Goal: Task Accomplishment & Management: Manage account settings

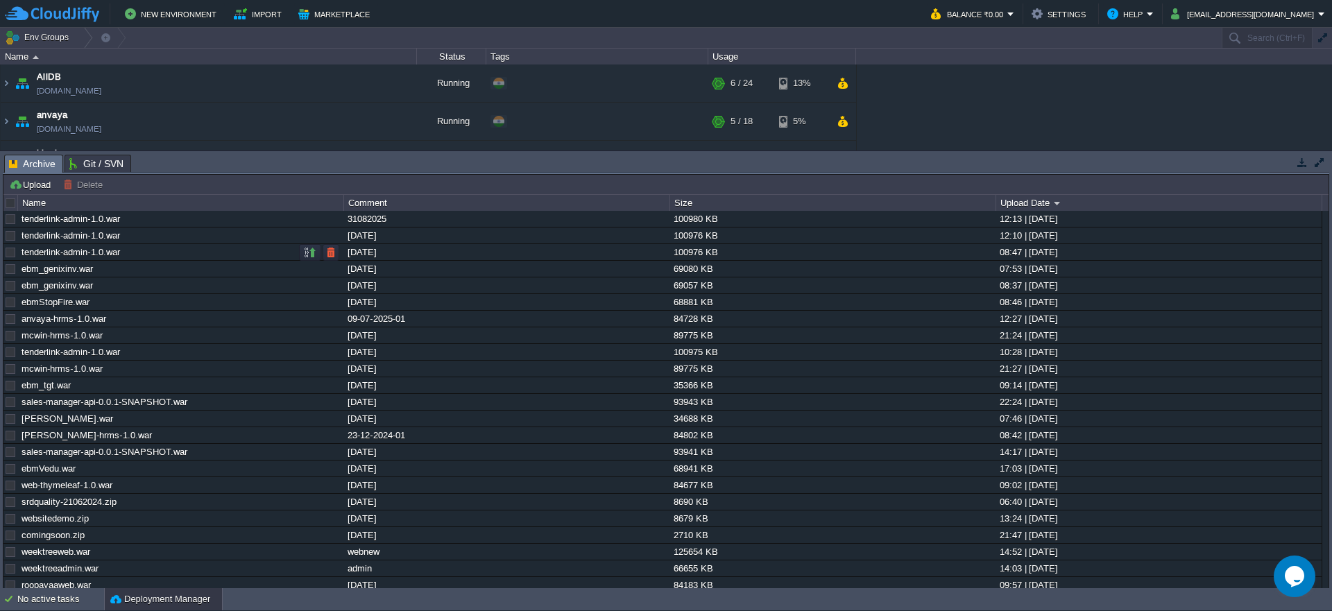
click at [13, 254] on div at bounding box center [10, 252] width 12 height 12
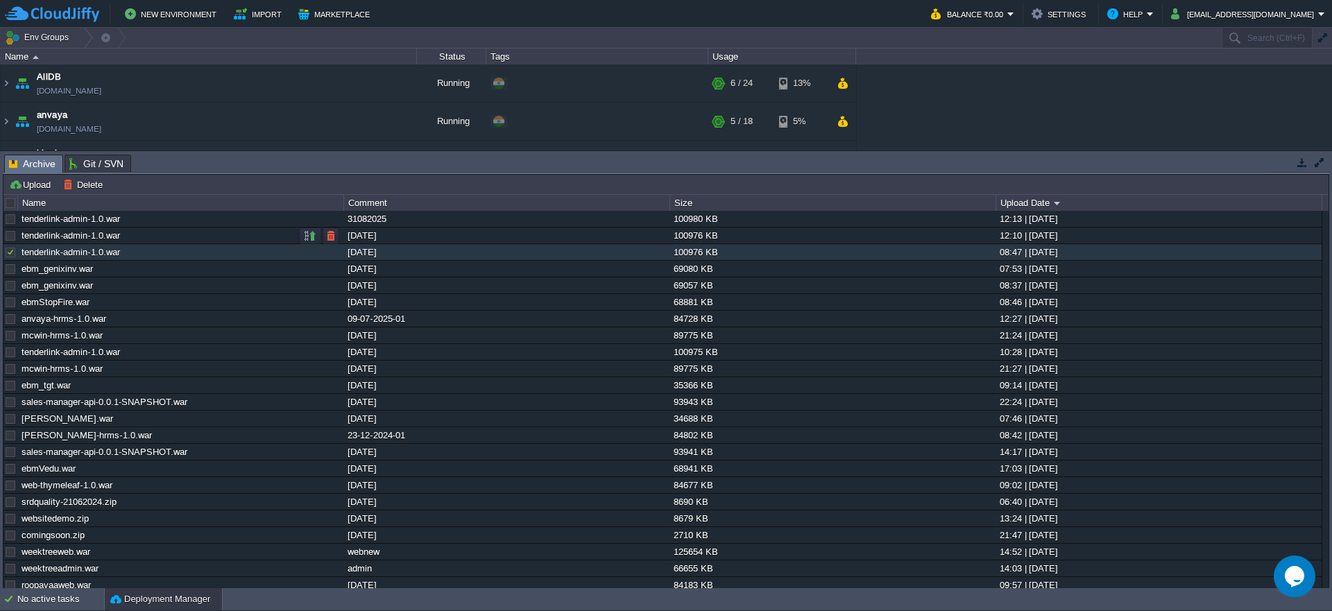
click at [10, 240] on div at bounding box center [10, 236] width 12 height 12
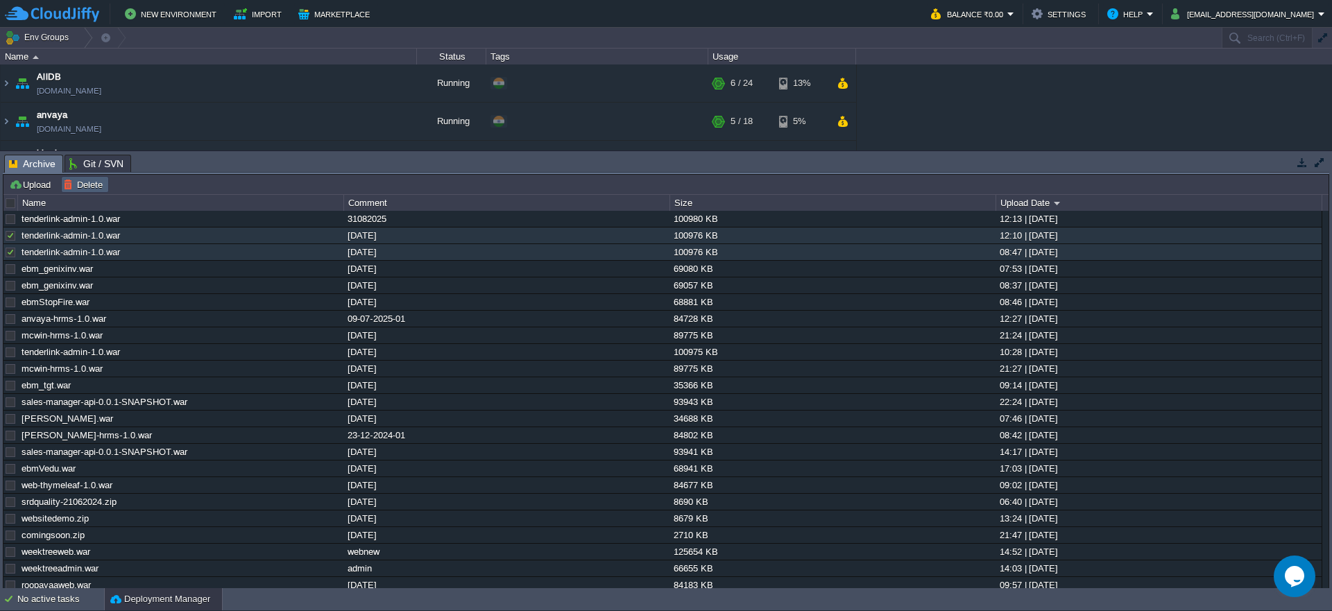
click at [83, 192] on td "Delete" at bounding box center [85, 184] width 48 height 17
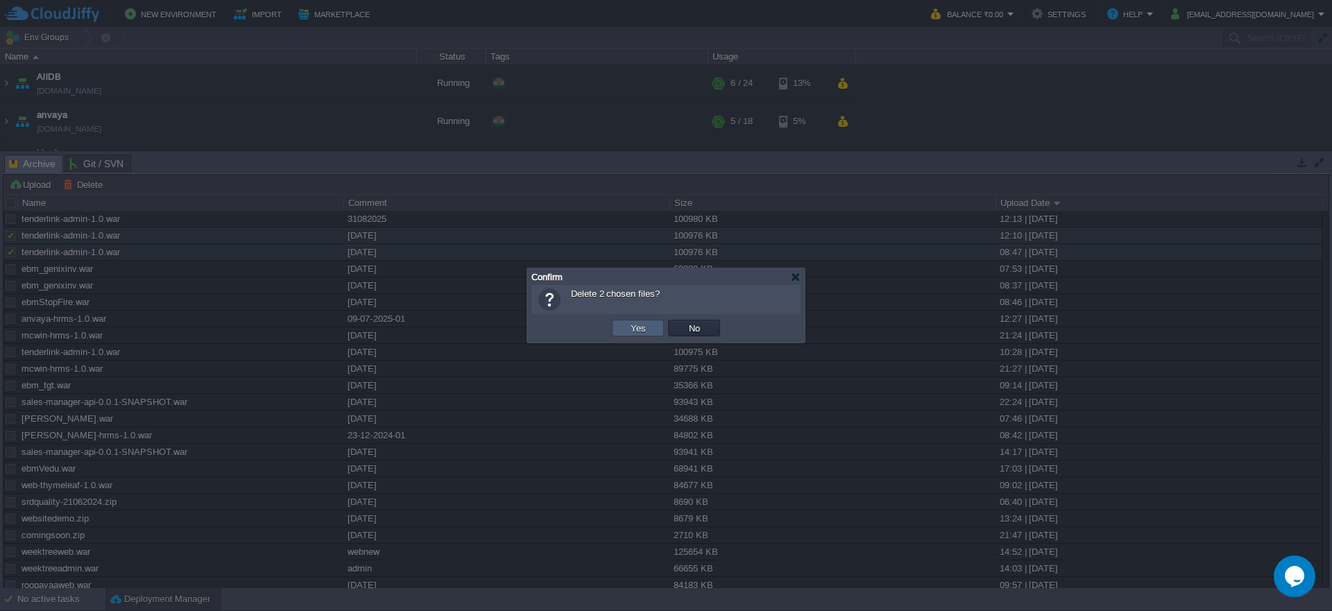
click at [643, 327] on button "Yes" at bounding box center [639, 328] width 24 height 12
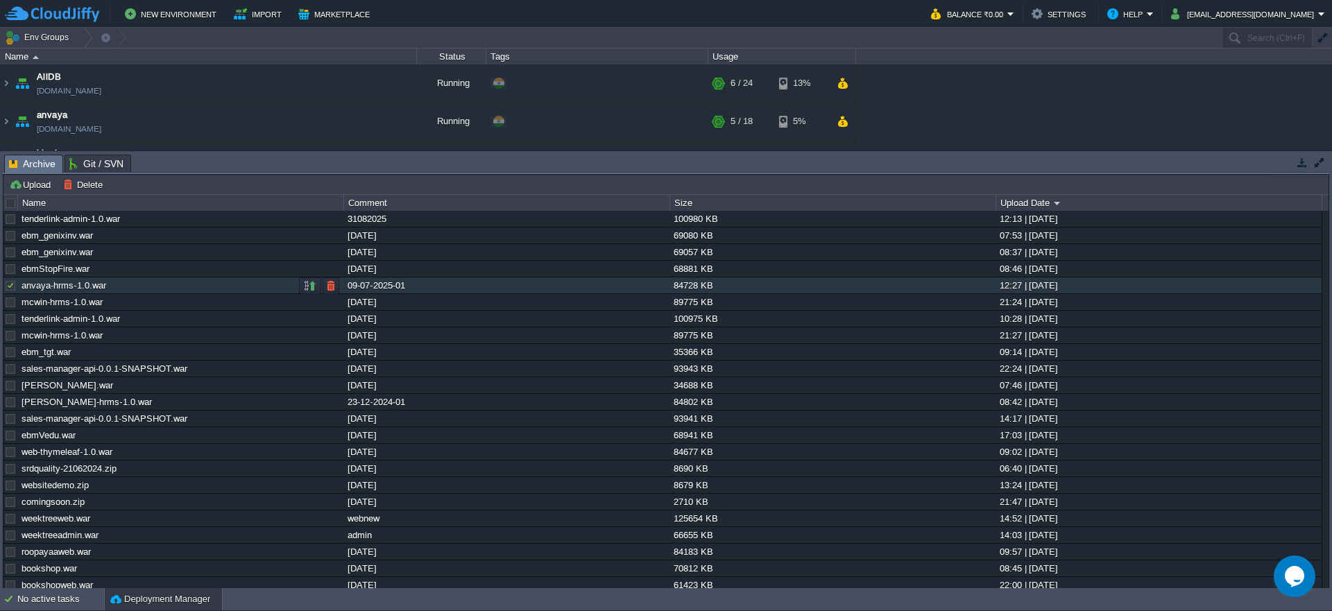
click at [12, 289] on div at bounding box center [10, 286] width 12 height 12
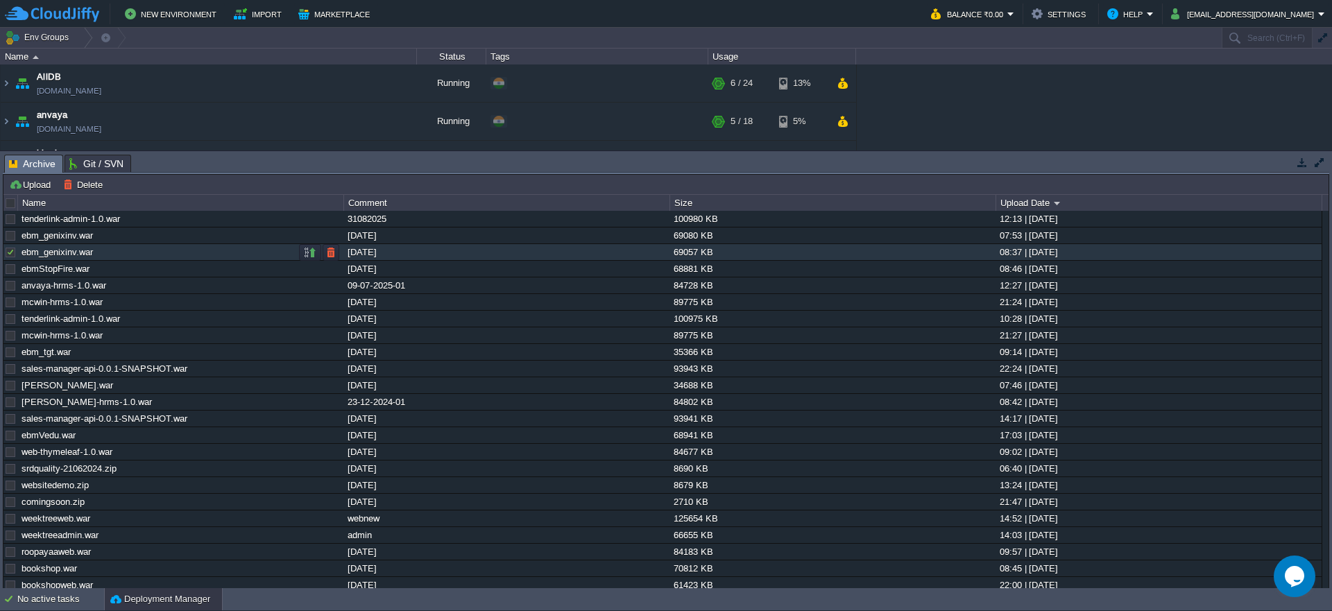
click at [15, 251] on div at bounding box center [10, 252] width 12 height 12
click at [99, 192] on td "Delete" at bounding box center [85, 184] width 48 height 17
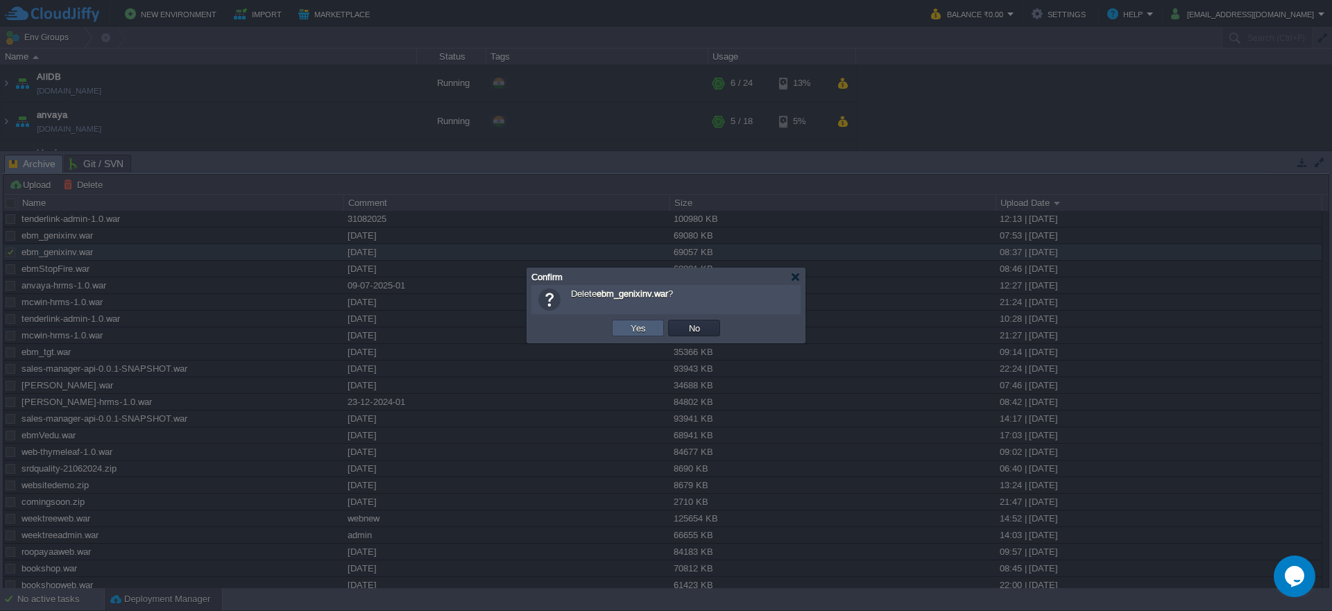
click at [627, 325] on button "Yes" at bounding box center [639, 328] width 24 height 12
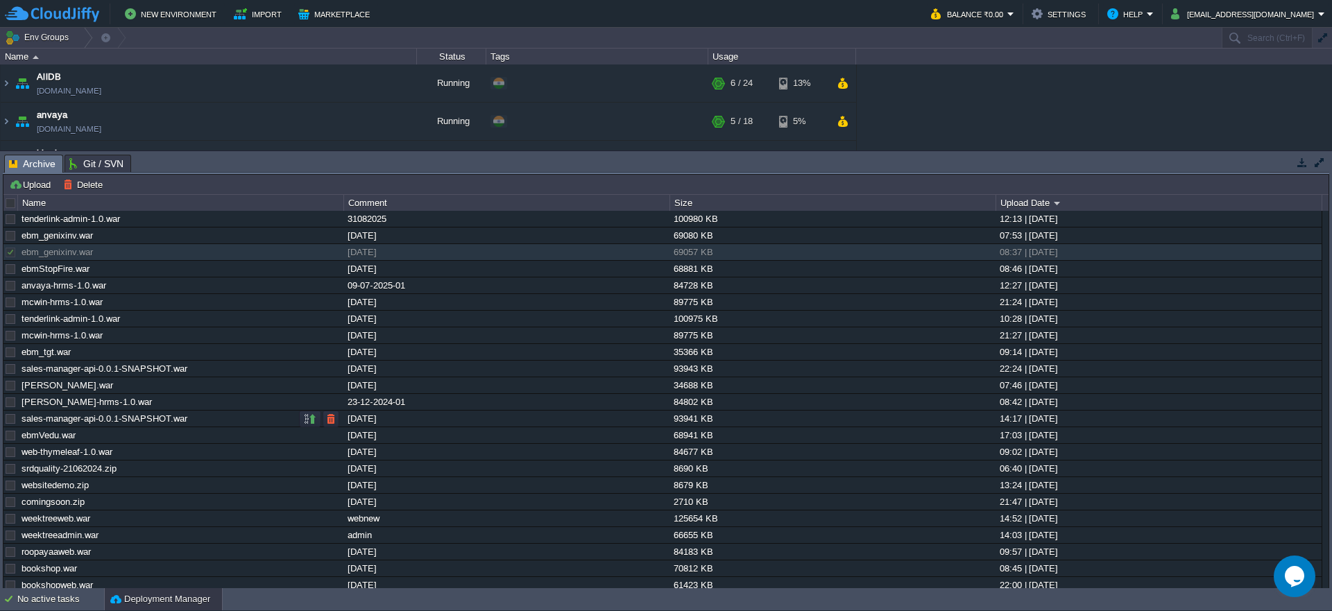
click at [12, 422] on div at bounding box center [10, 419] width 12 height 12
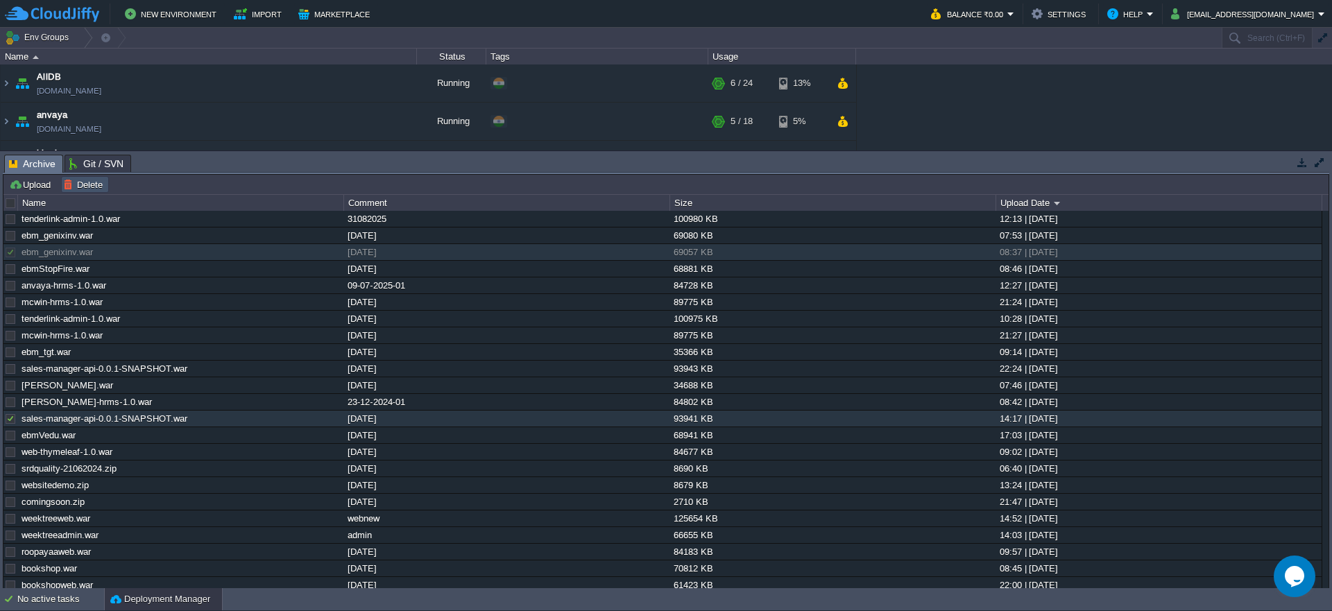
click at [87, 178] on button "Delete" at bounding box center [85, 184] width 44 height 12
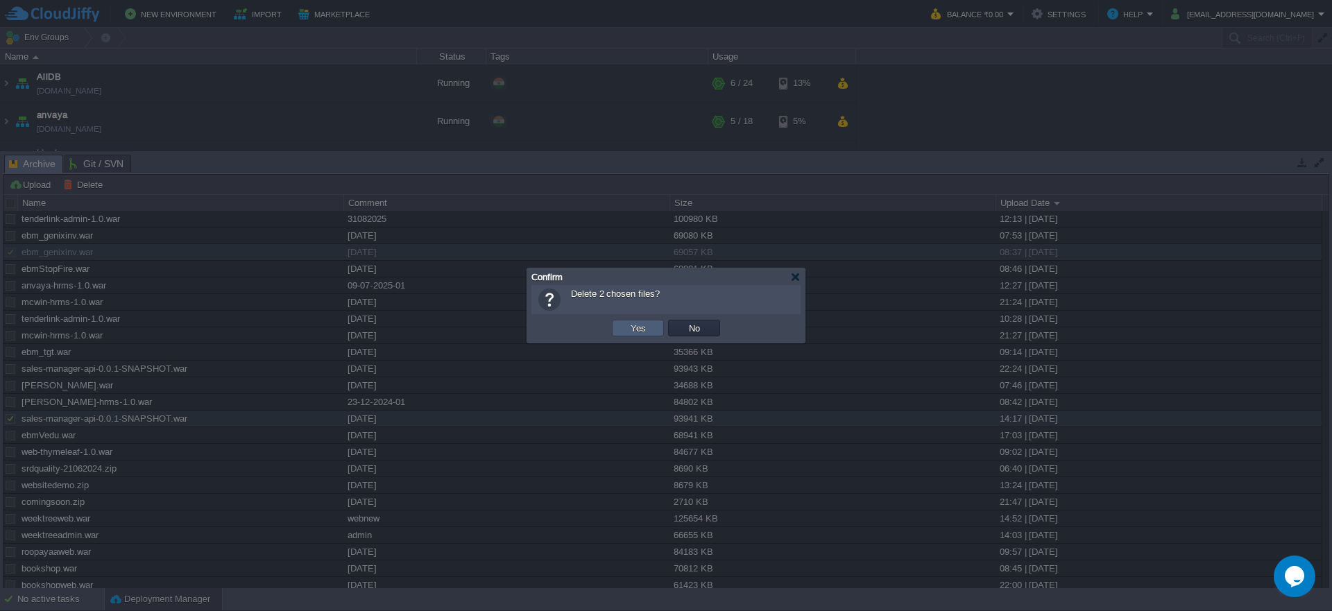
click at [644, 327] on button "Yes" at bounding box center [639, 328] width 24 height 12
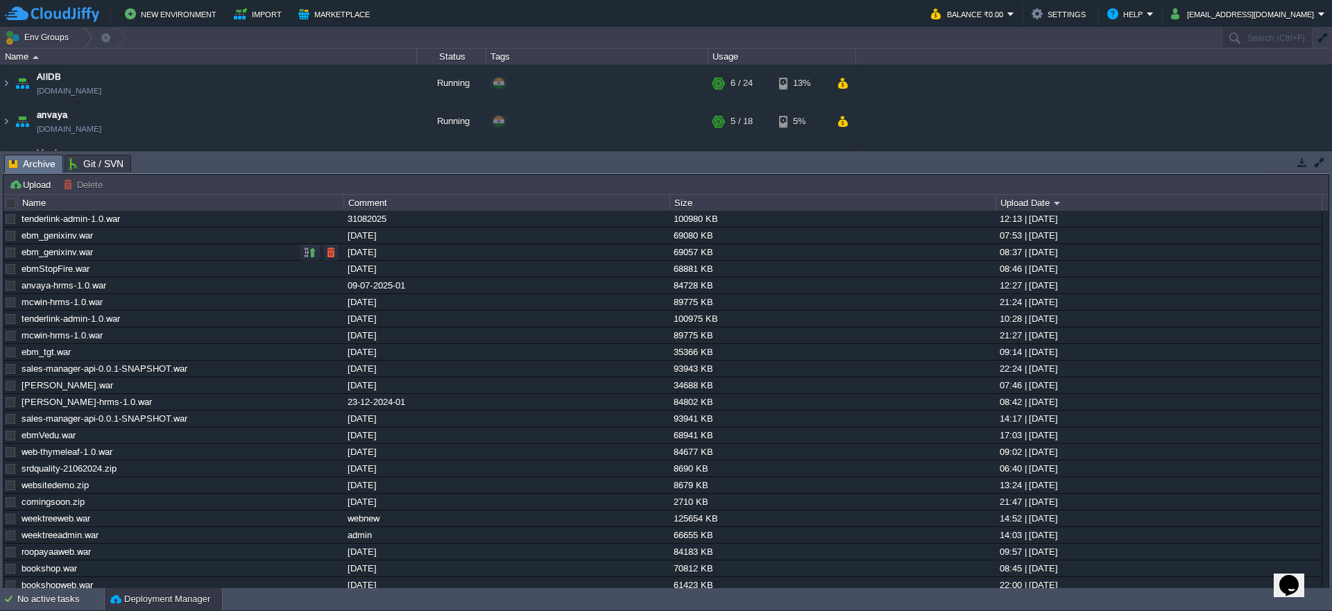
click at [10, 257] on div at bounding box center [10, 252] width 12 height 12
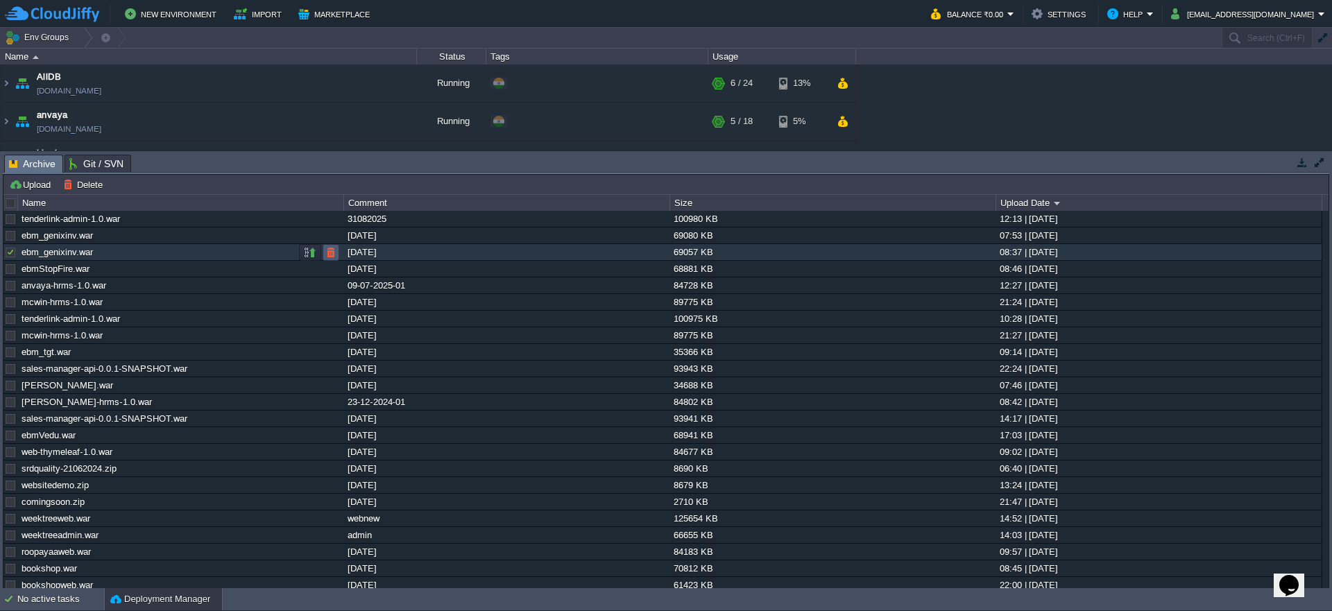
click at [336, 254] on button "button" at bounding box center [331, 252] width 12 height 12
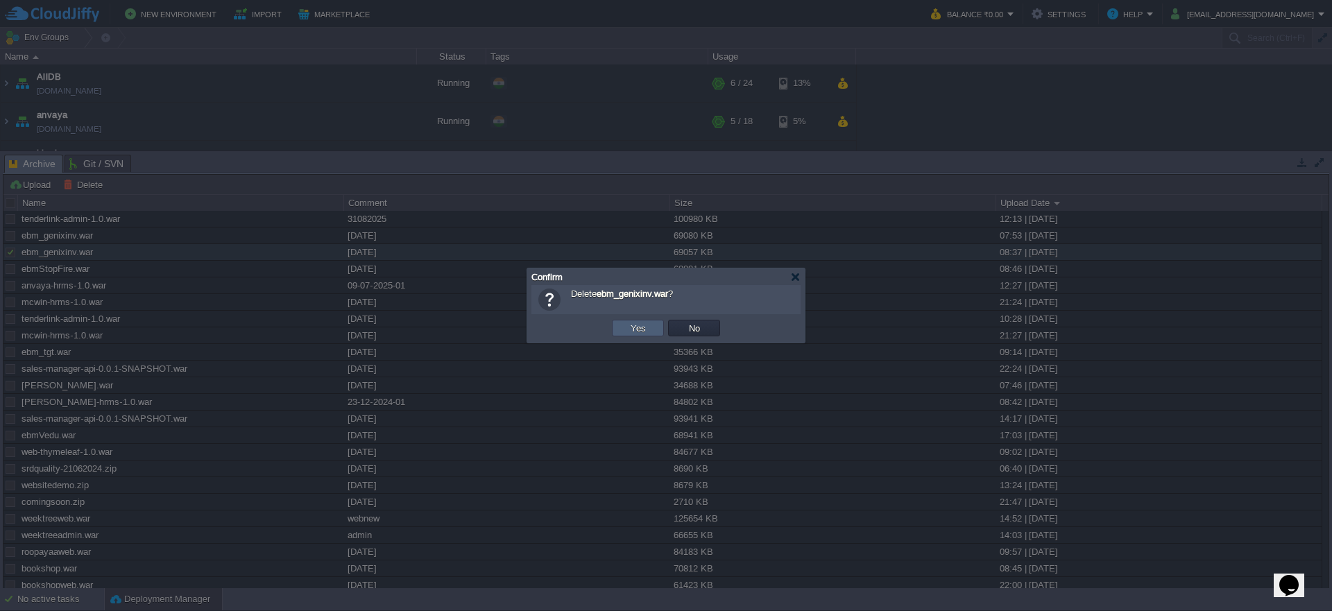
click at [641, 328] on button "Yes" at bounding box center [639, 328] width 24 height 12
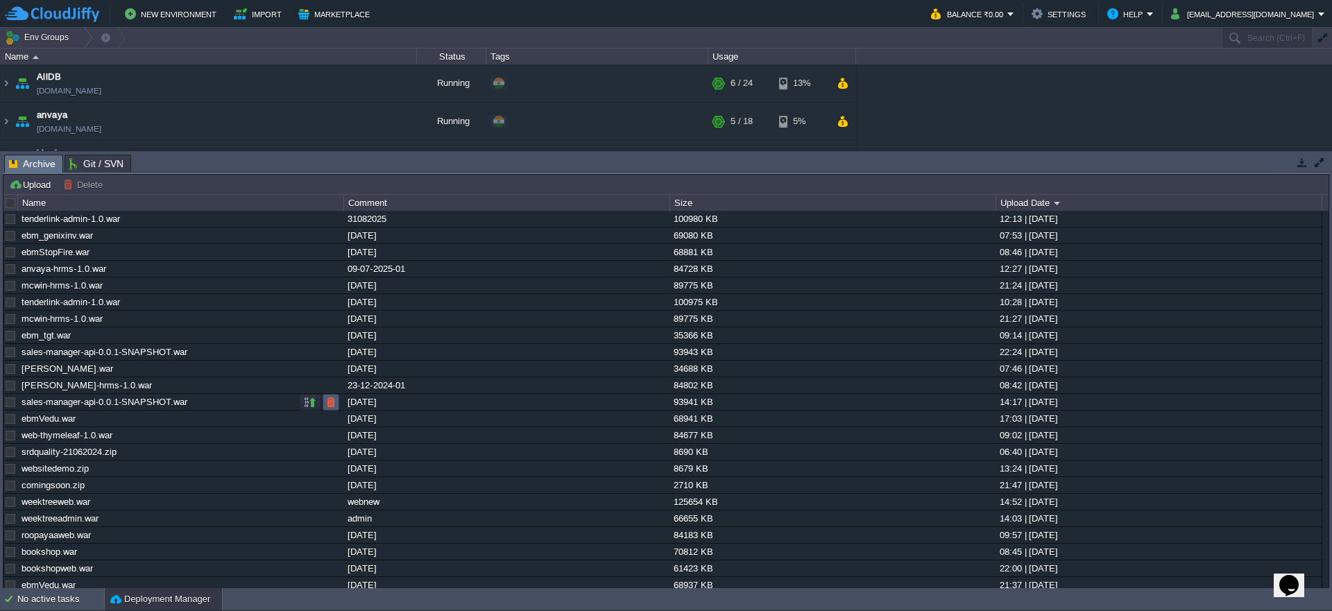
click at [337, 404] on td at bounding box center [331, 402] width 17 height 17
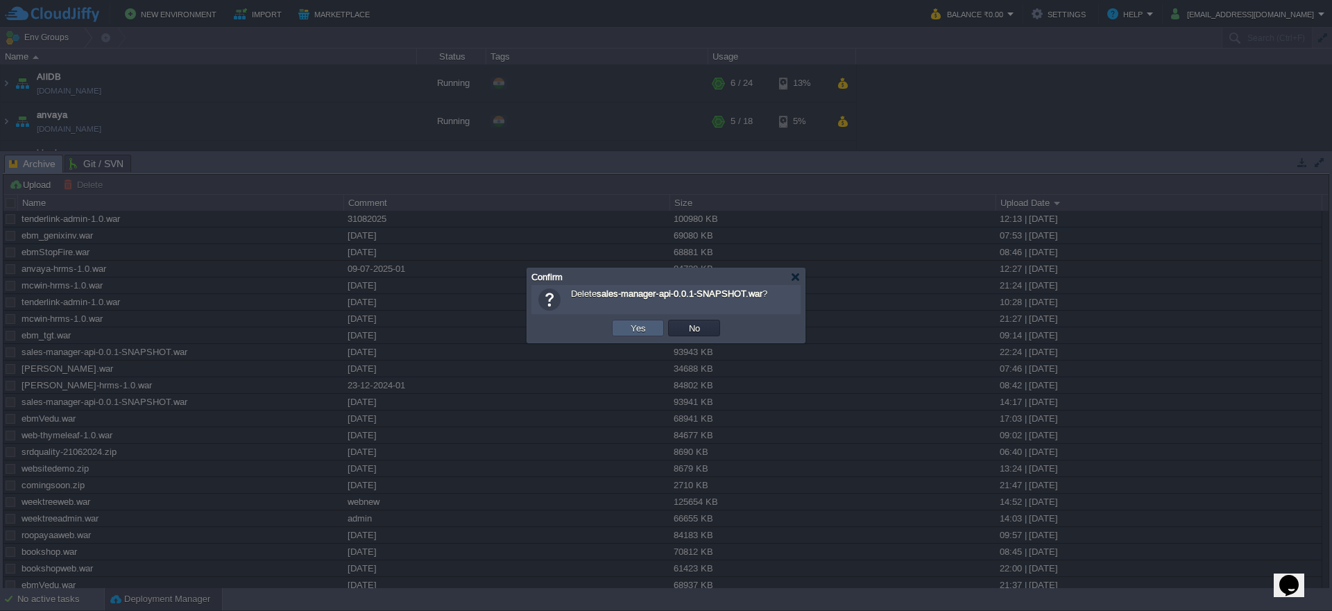
click at [630, 334] on button "Yes" at bounding box center [639, 328] width 24 height 12
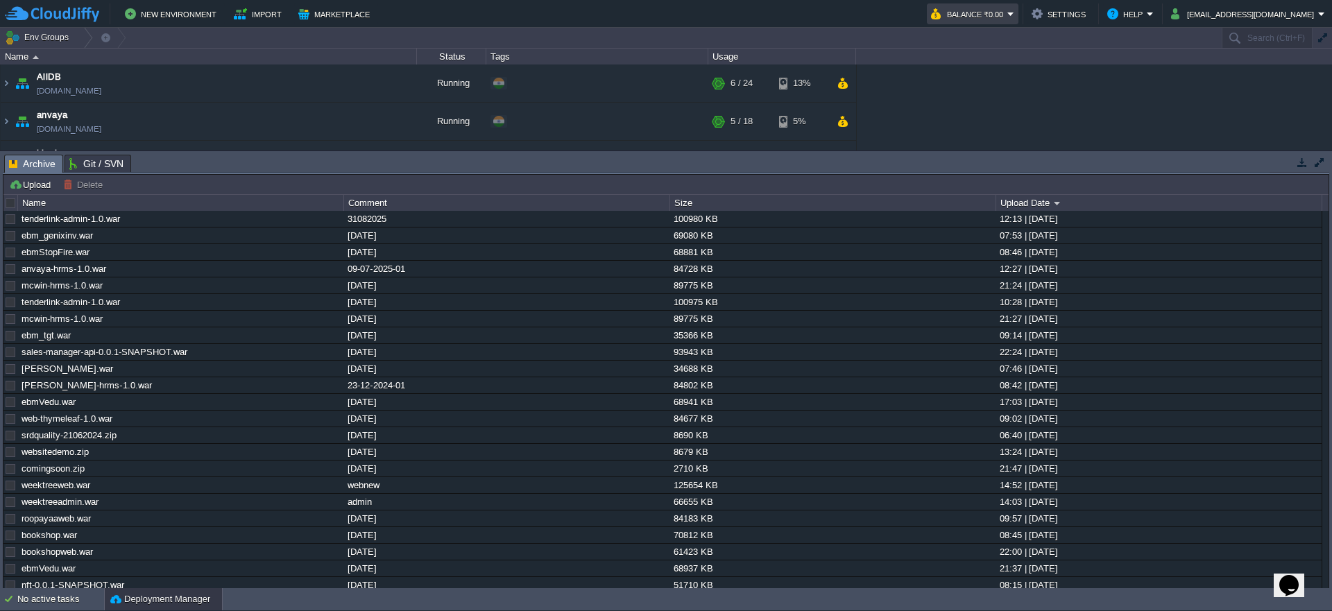
click at [999, 12] on button "Balance ₹0.00" at bounding box center [969, 14] width 76 height 17
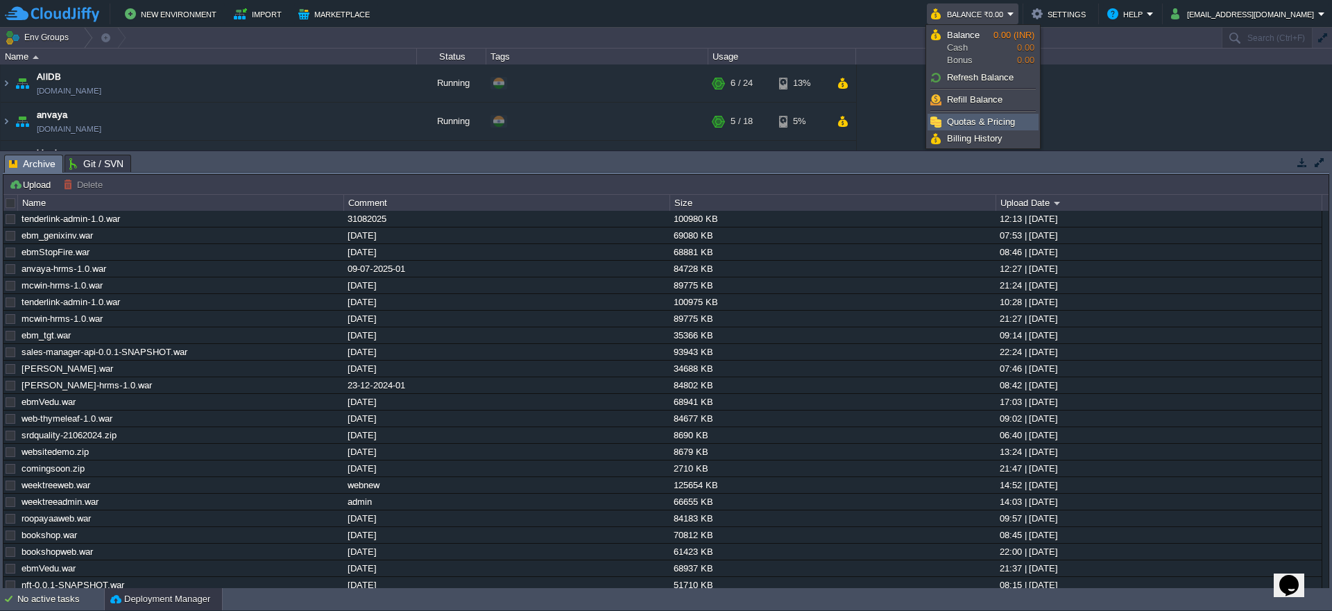
click at [988, 124] on span "Quotas & Pricing" at bounding box center [981, 122] width 68 height 10
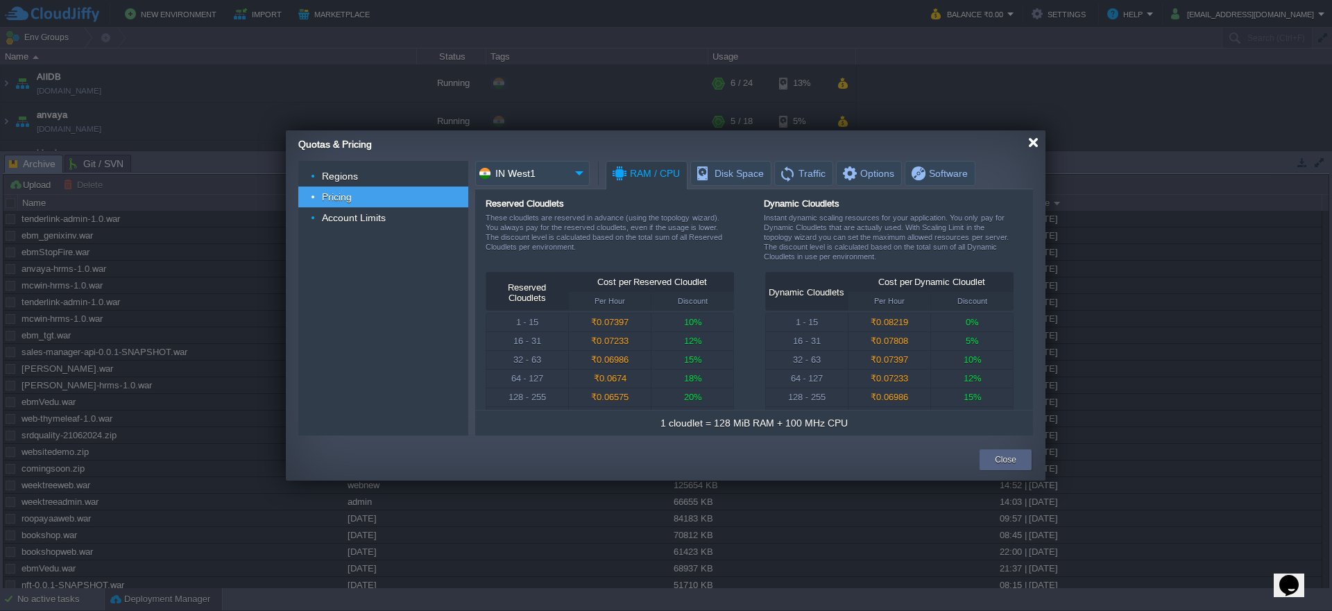
click at [1033, 141] on div at bounding box center [1033, 142] width 10 height 10
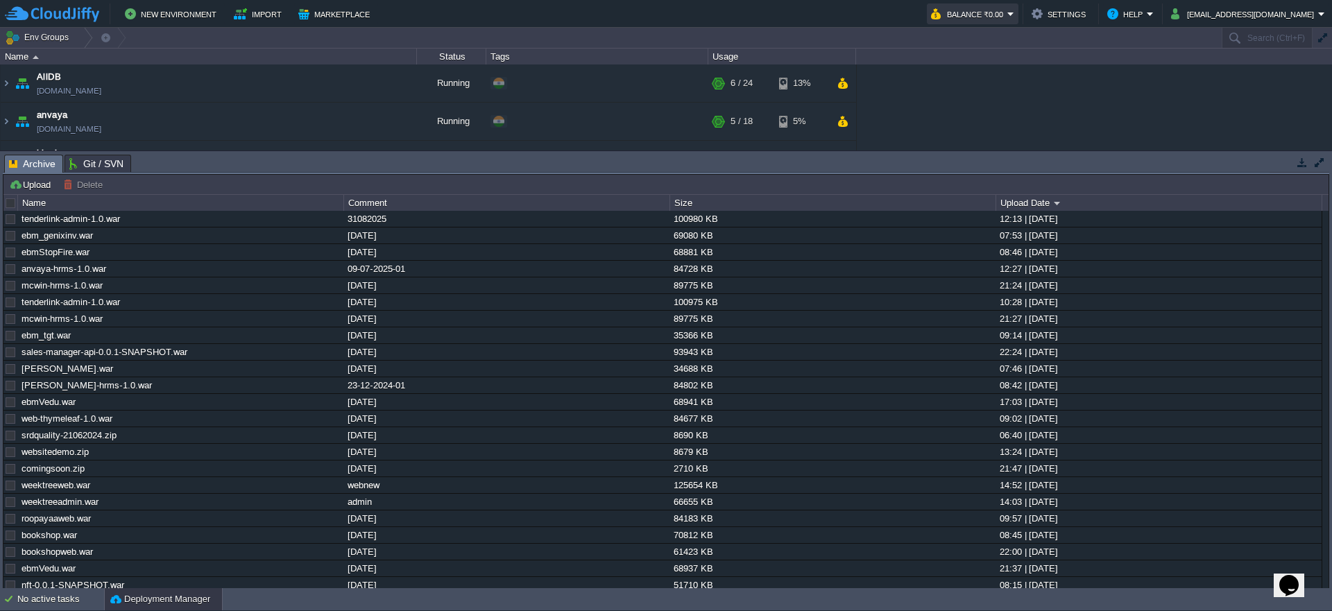
click at [994, 20] on button "Balance ₹0.00" at bounding box center [969, 14] width 76 height 17
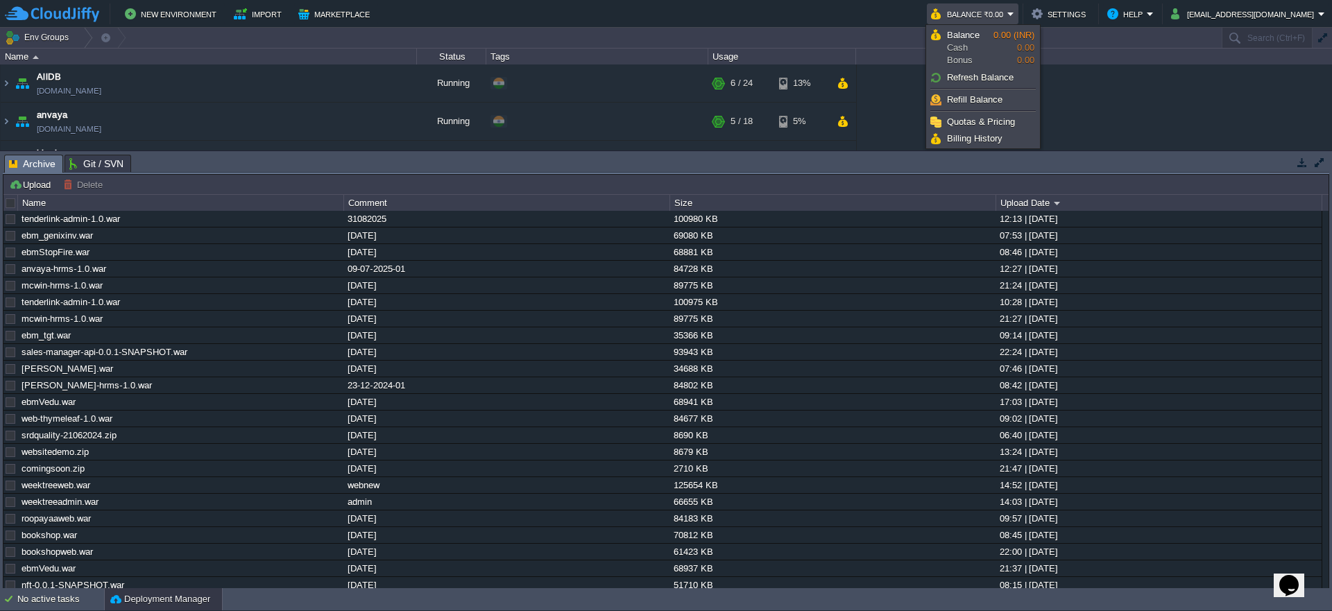
click at [969, 140] on span "Billing History" at bounding box center [975, 138] width 56 height 10
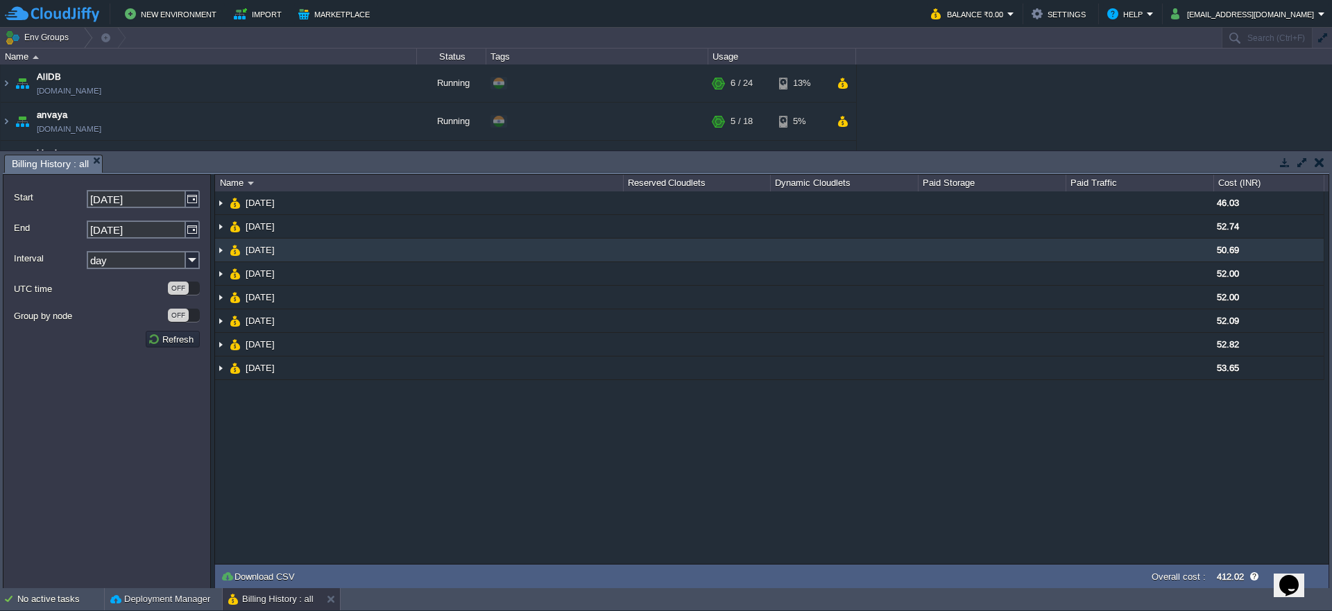
click at [861, 259] on td at bounding box center [844, 251] width 148 height 24
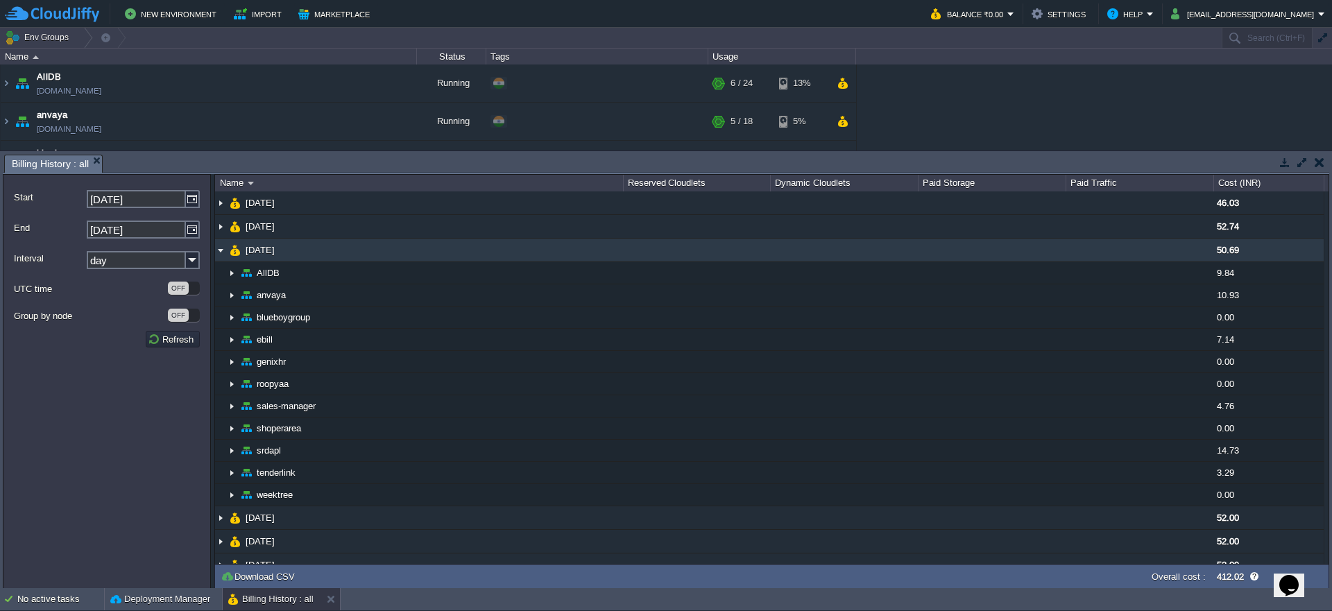
click at [861, 259] on td at bounding box center [844, 251] width 148 height 24
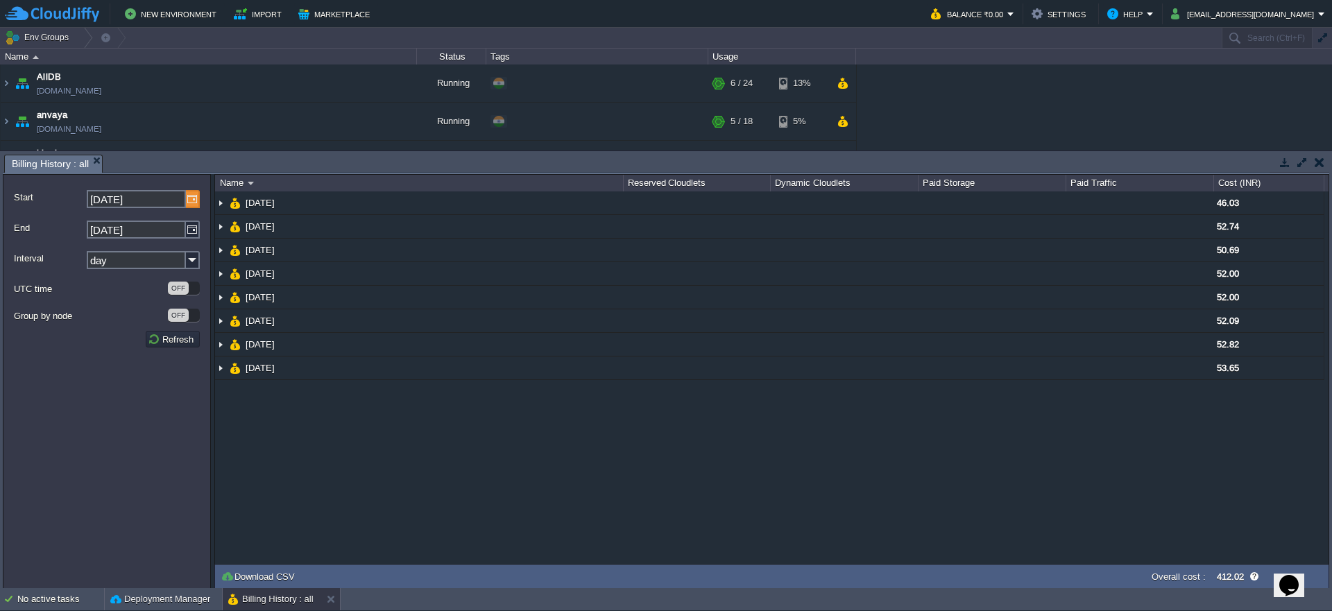
click at [189, 200] on img at bounding box center [193, 199] width 14 height 18
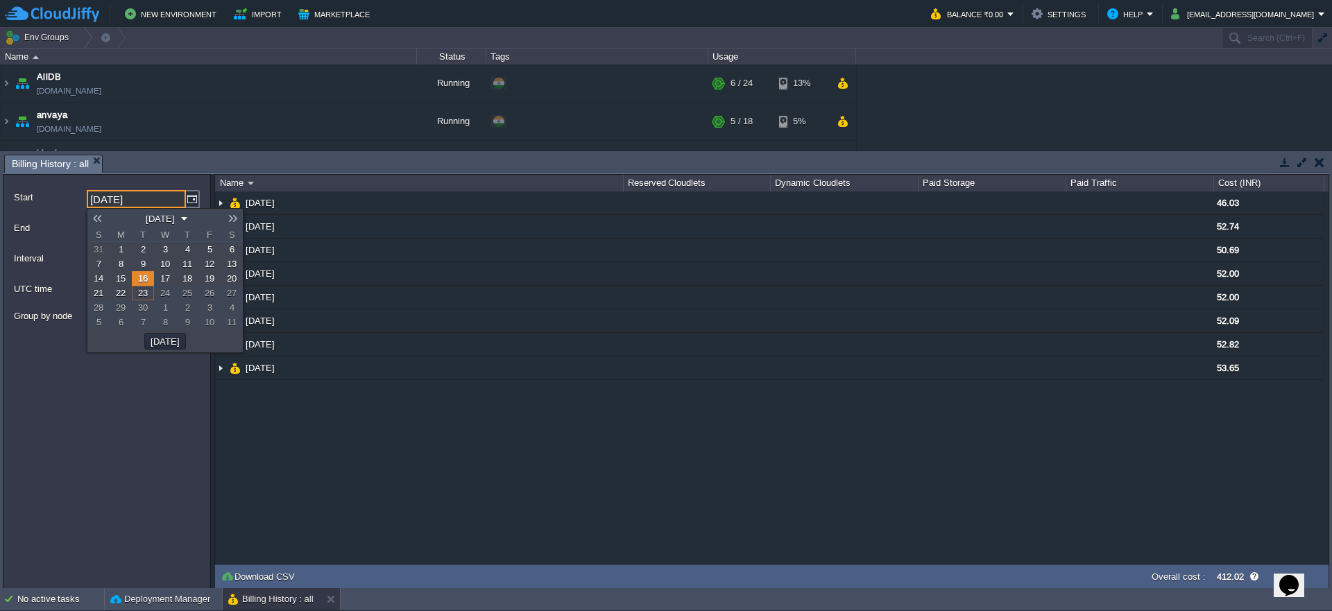
click at [121, 248] on span "1" at bounding box center [121, 249] width 5 height 10
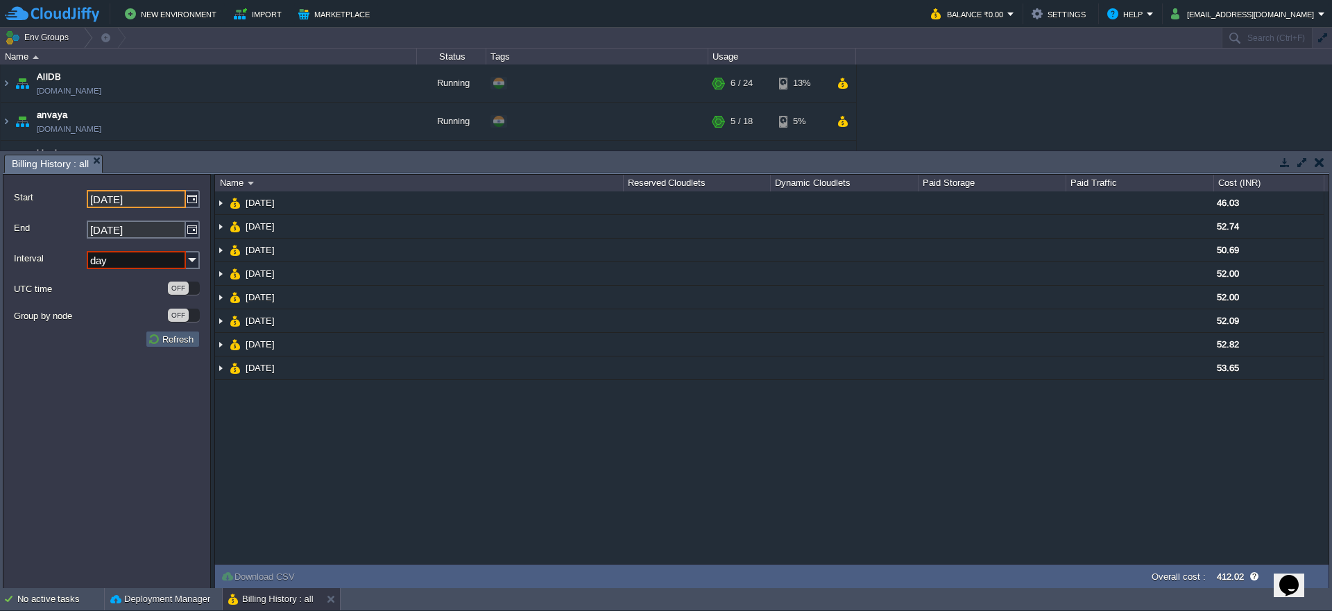
click at [172, 341] on button "Refresh" at bounding box center [173, 339] width 50 height 12
click at [165, 341] on button "Refresh" at bounding box center [173, 339] width 50 height 12
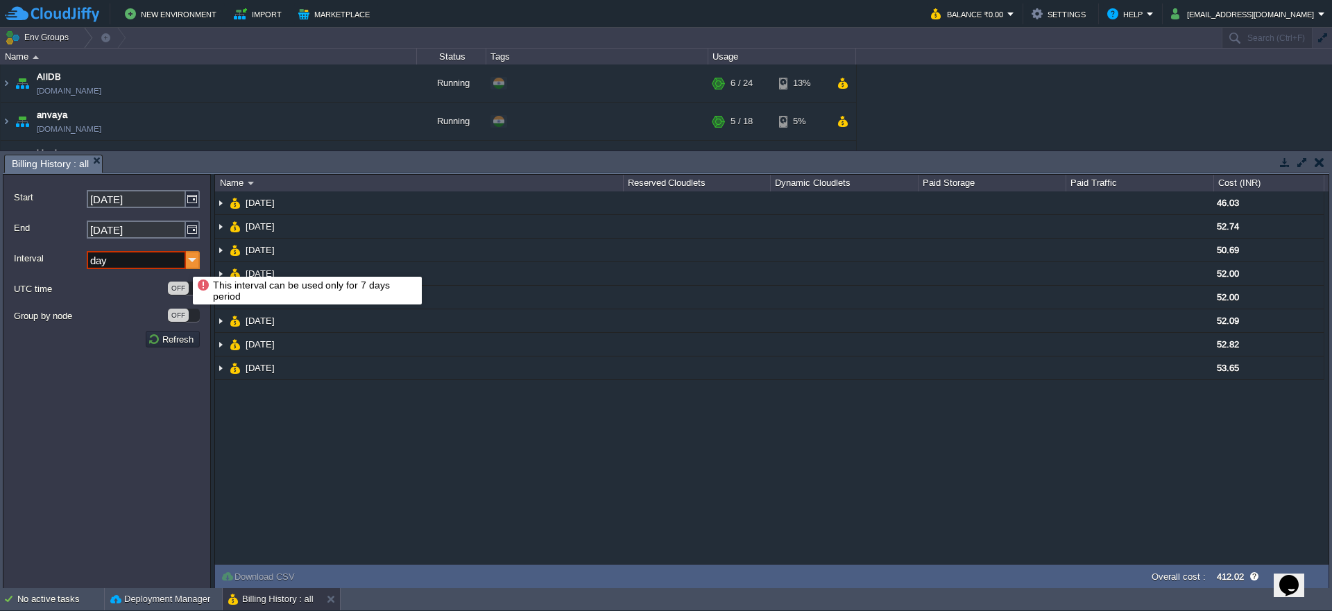
click at [189, 264] on img at bounding box center [193, 260] width 14 height 18
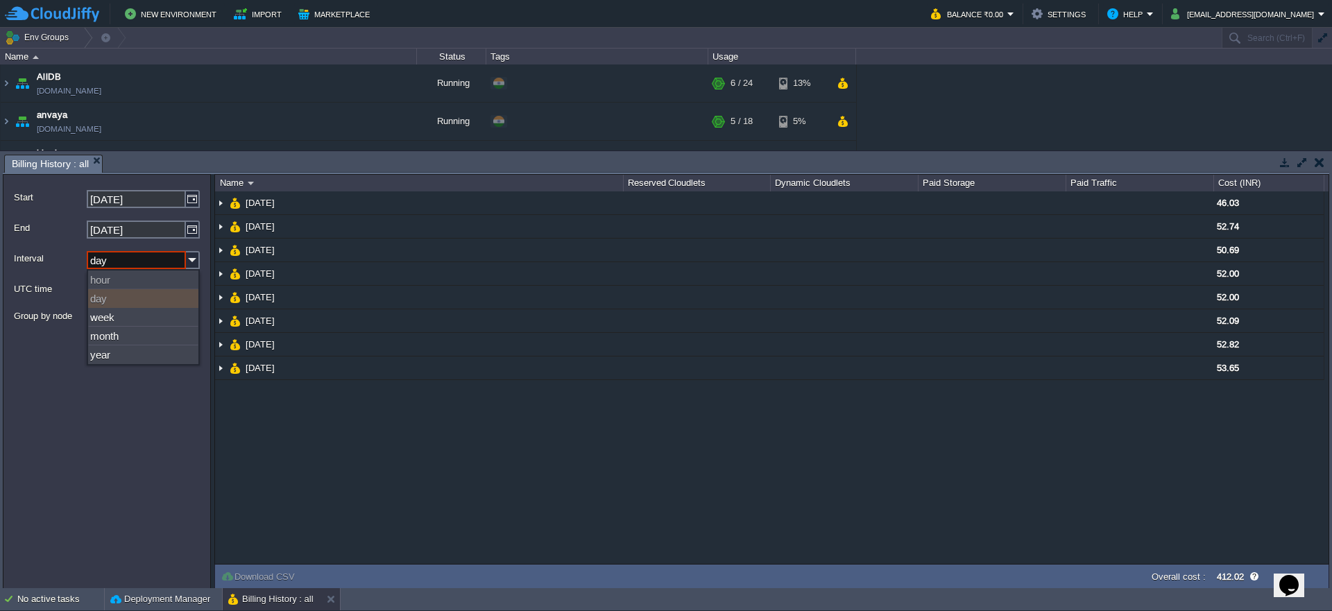
click at [144, 303] on div "day" at bounding box center [143, 298] width 110 height 19
type input "16-09-2025"
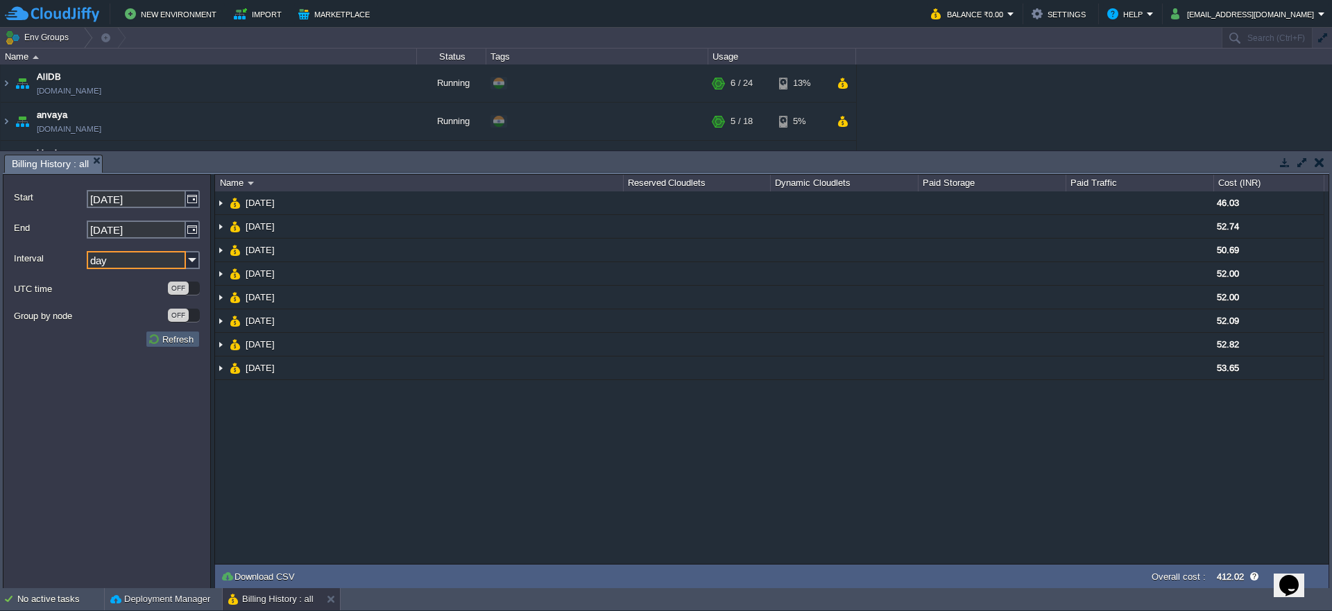
click at [164, 340] on button "Refresh" at bounding box center [173, 339] width 50 height 12
click at [122, 204] on input "16-09-2025" at bounding box center [136, 199] width 99 height 18
click at [189, 264] on img at bounding box center [193, 260] width 14 height 18
click at [118, 321] on div "week" at bounding box center [143, 317] width 110 height 19
click at [189, 253] on img at bounding box center [193, 260] width 14 height 18
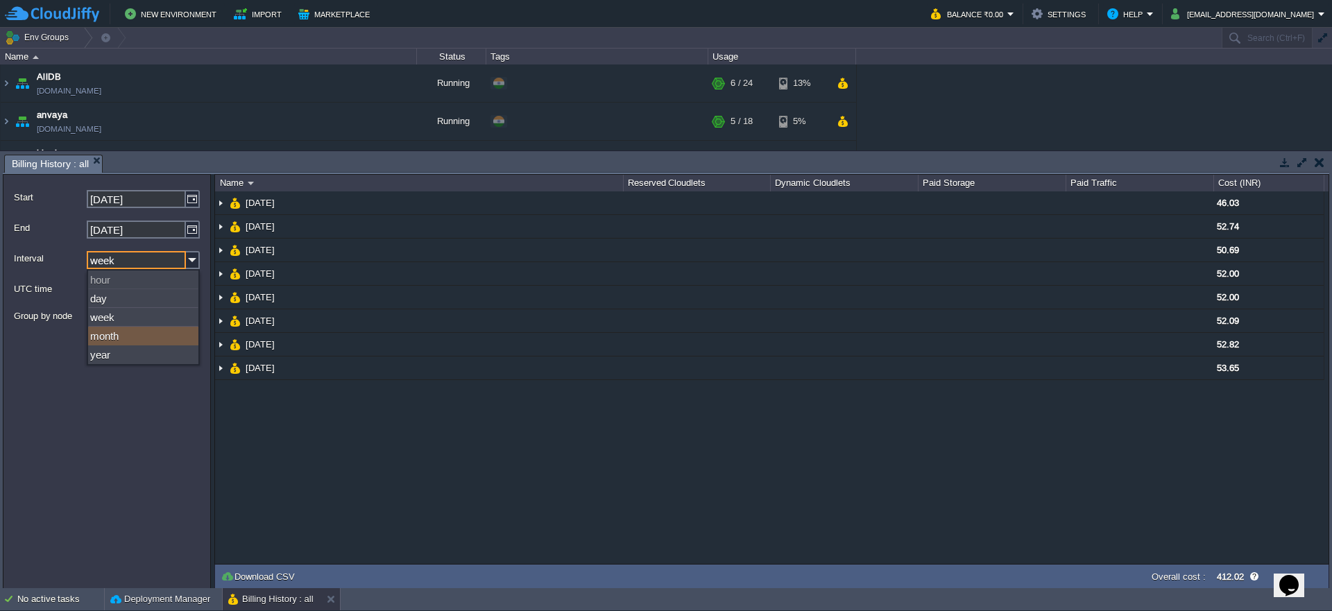
click at [101, 335] on div "month" at bounding box center [143, 336] width 110 height 19
drag, startPoint x: 158, startPoint y: 341, endPoint x: 165, endPoint y: 356, distance: 16.5
click at [158, 344] on button "Refresh" at bounding box center [173, 339] width 50 height 12
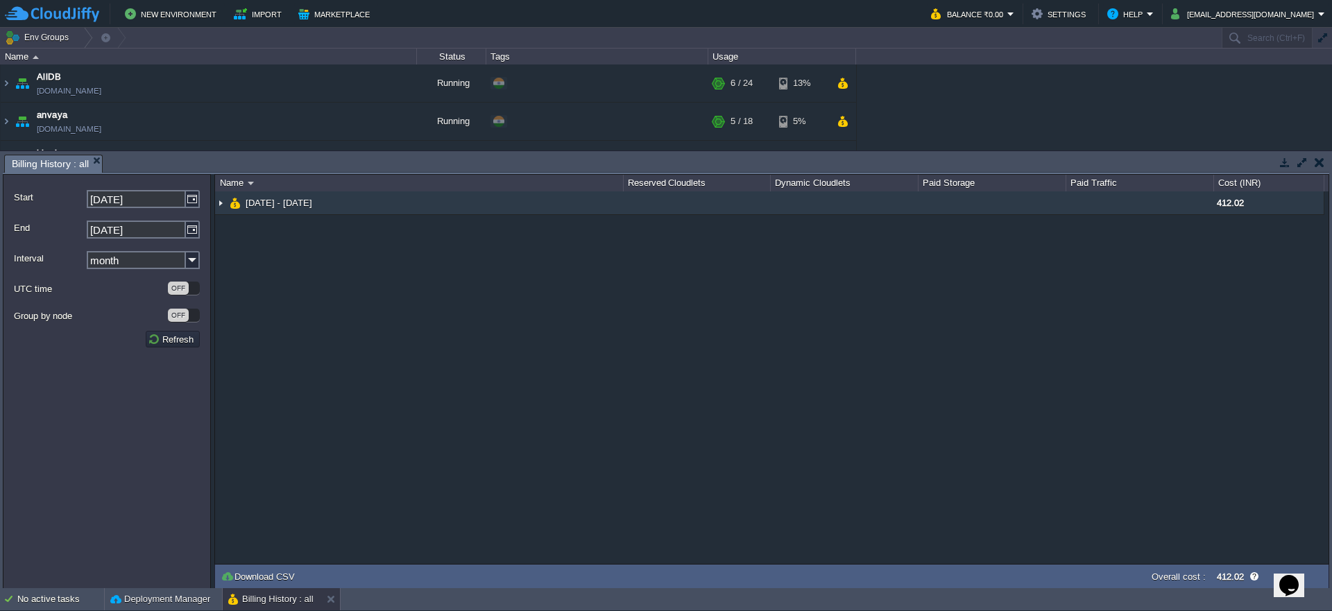
click at [221, 204] on img at bounding box center [220, 203] width 11 height 23
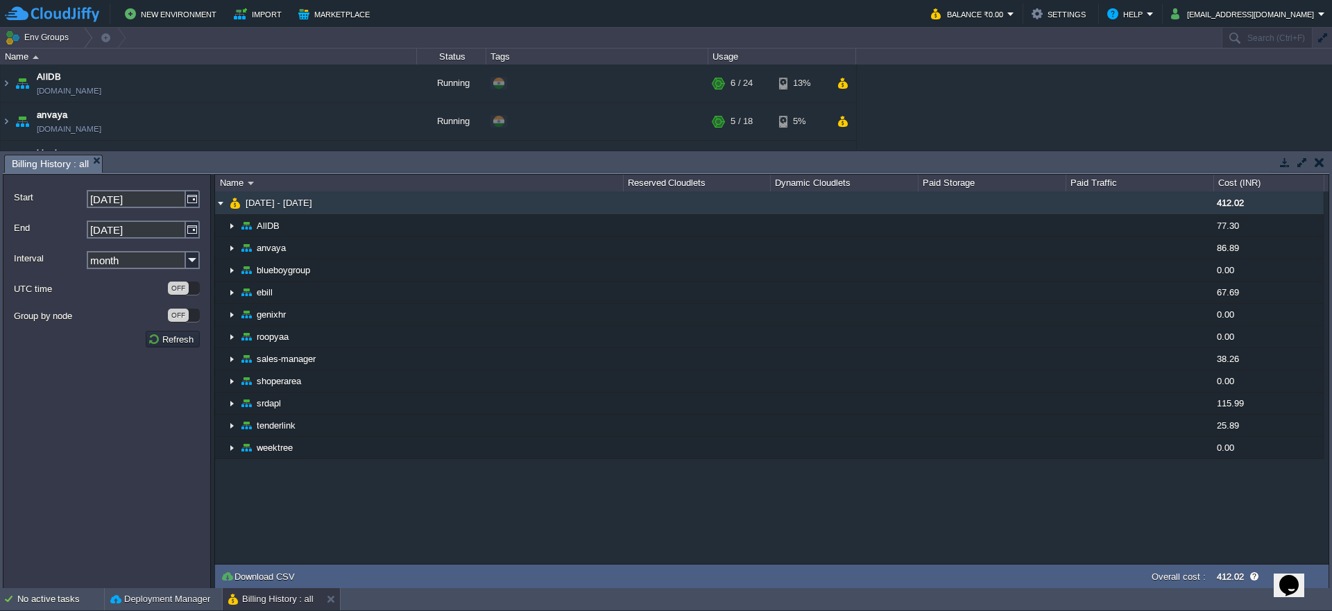
click at [221, 204] on img at bounding box center [220, 203] width 11 height 23
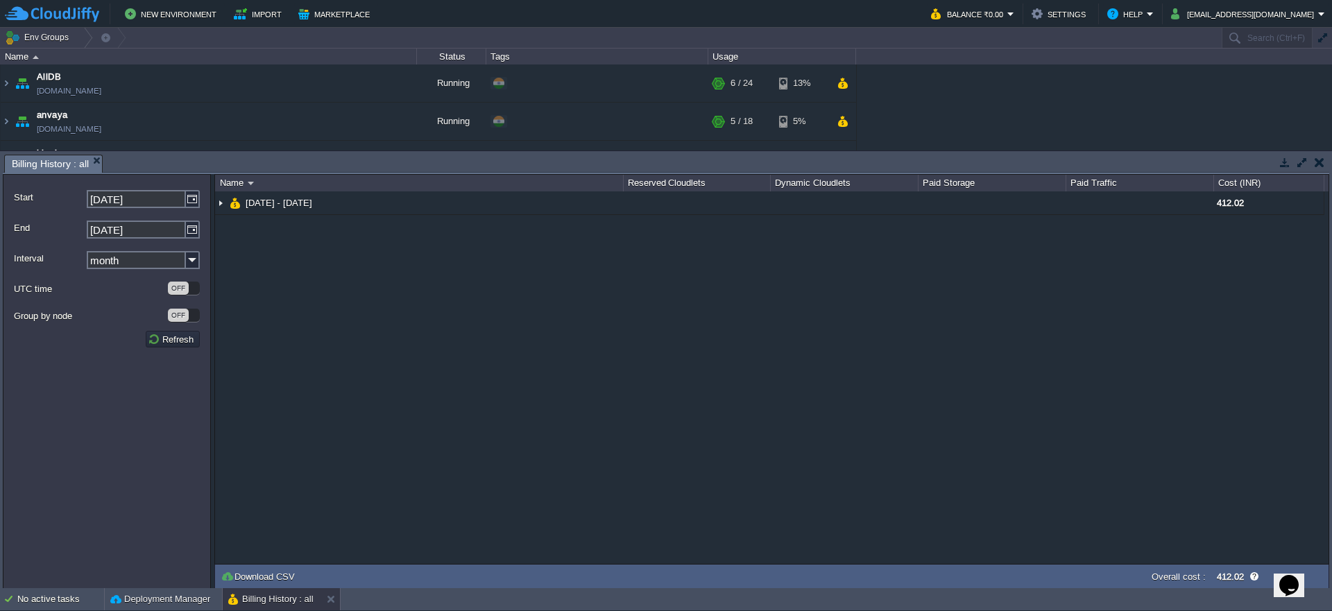
click at [132, 257] on input "month" at bounding box center [136, 260] width 99 height 18
click at [124, 301] on div "day" at bounding box center [143, 298] width 110 height 19
type input "day"
click at [192, 203] on img at bounding box center [193, 199] width 14 height 18
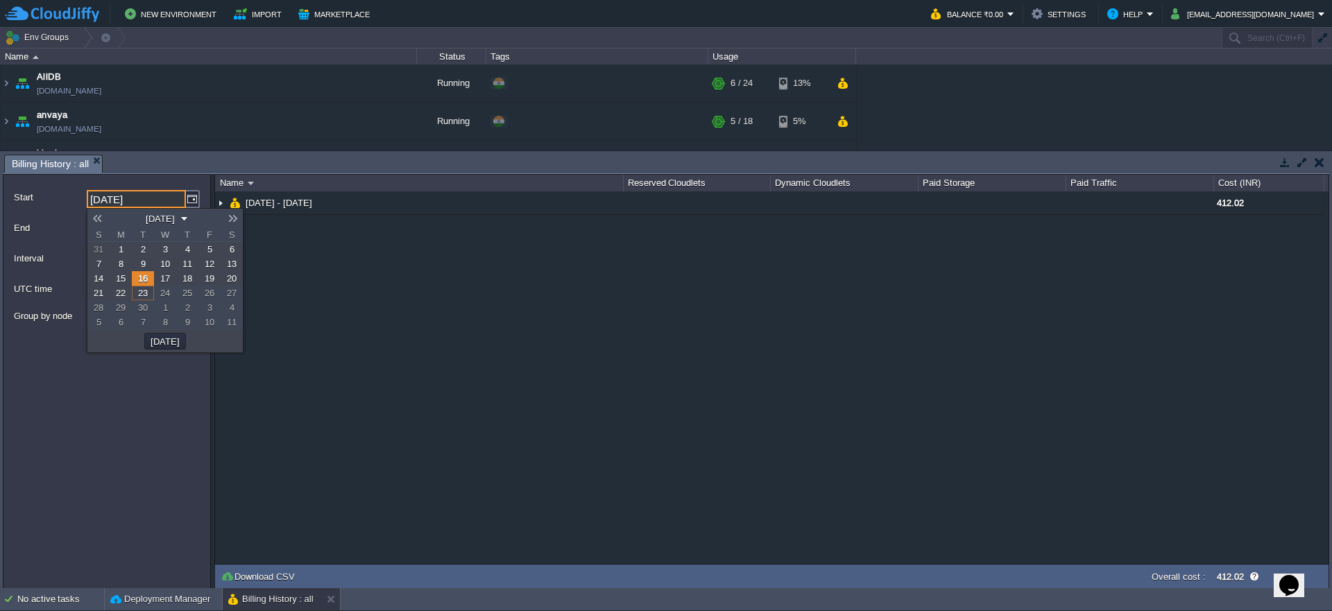
click at [126, 257] on link "8" at bounding box center [121, 264] width 22 height 15
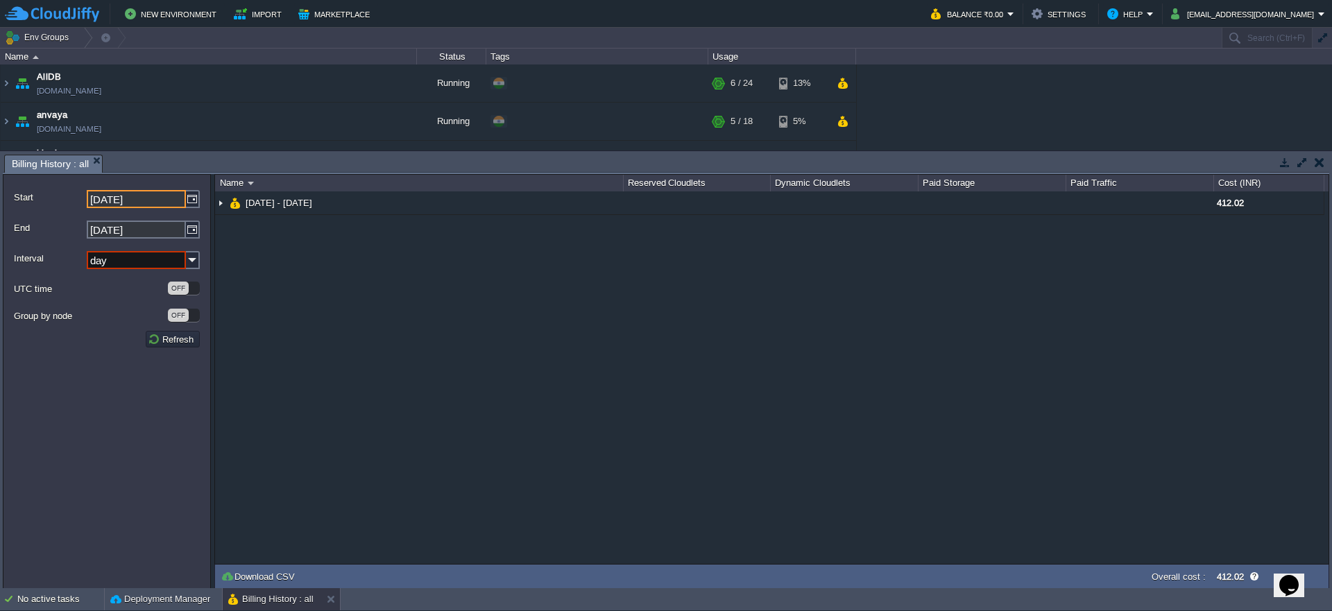
click at [126, 257] on input "day" at bounding box center [136, 260] width 99 height 18
click at [196, 205] on img at bounding box center [193, 199] width 14 height 18
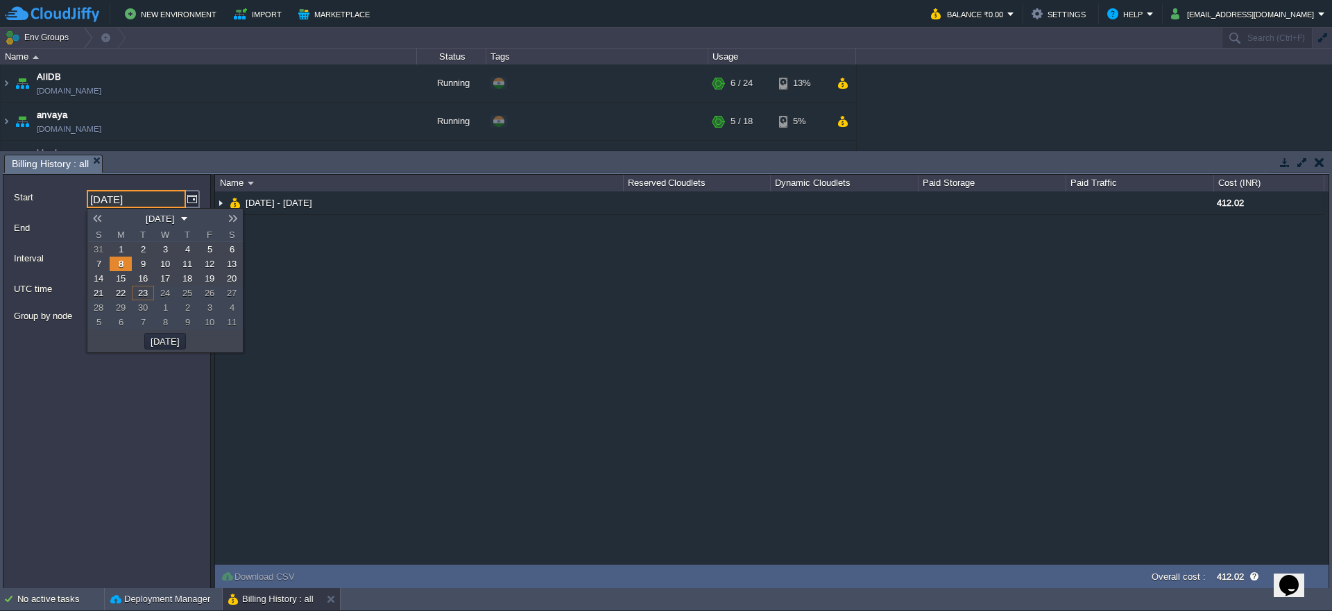
click at [119, 253] on span "1" at bounding box center [121, 249] width 5 height 10
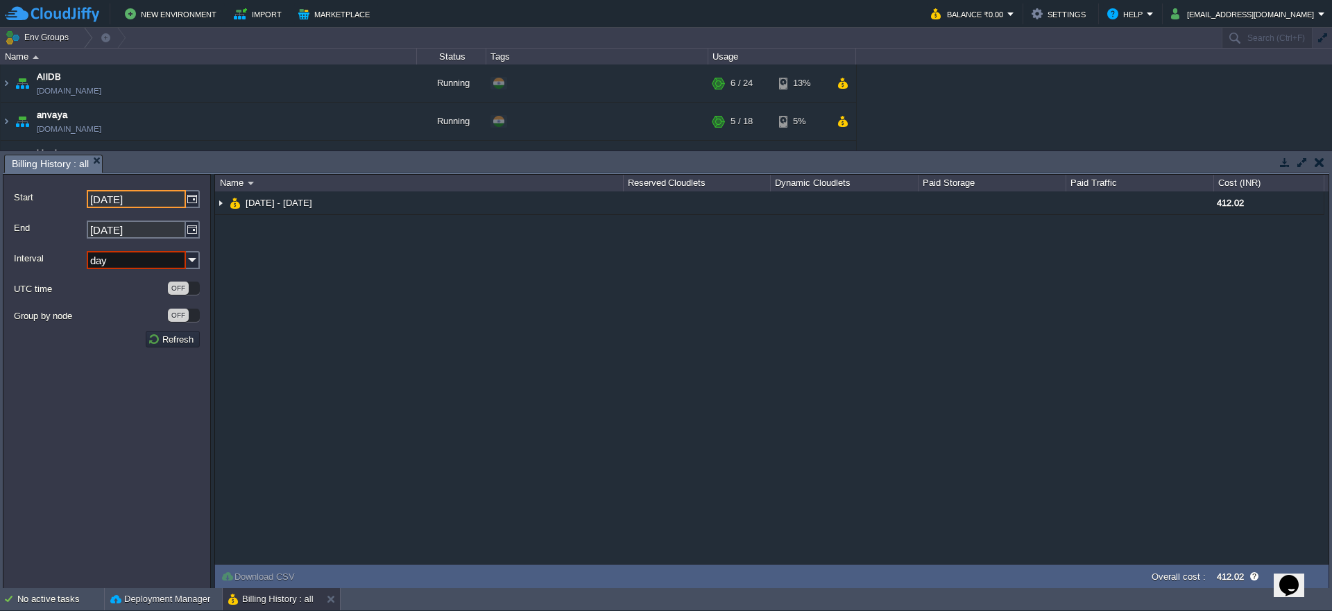
click at [119, 253] on input "day" at bounding box center [136, 260] width 99 height 18
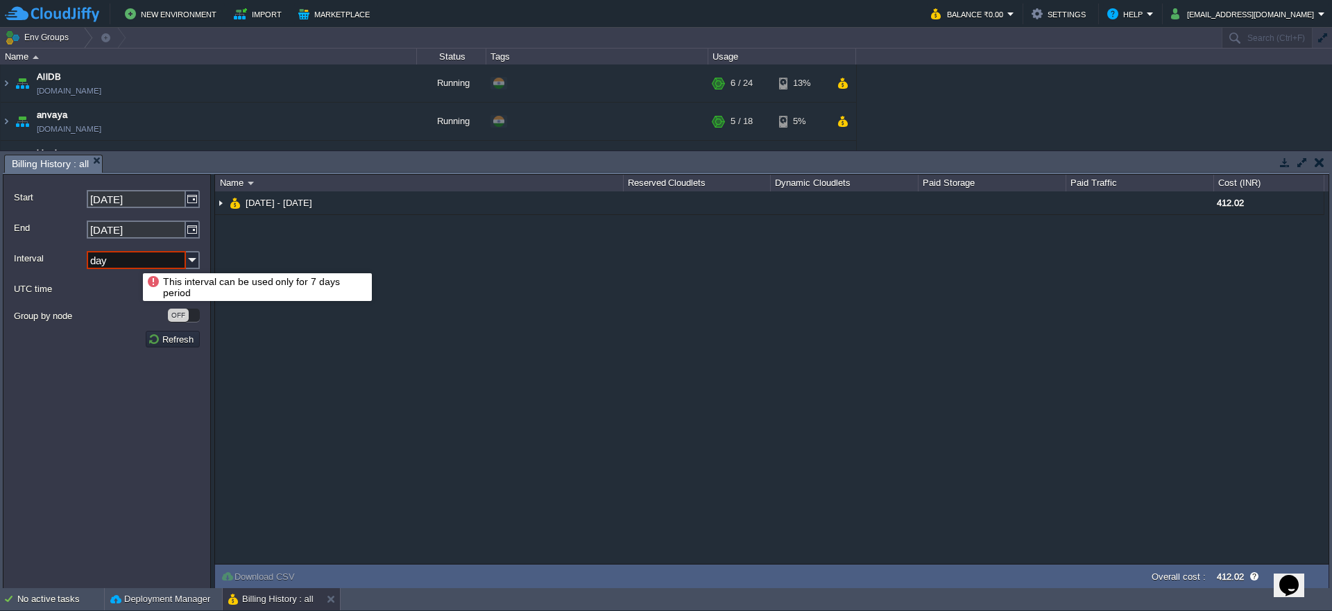
click at [117, 300] on div "UTC time OFF" at bounding box center [107, 289] width 186 height 24
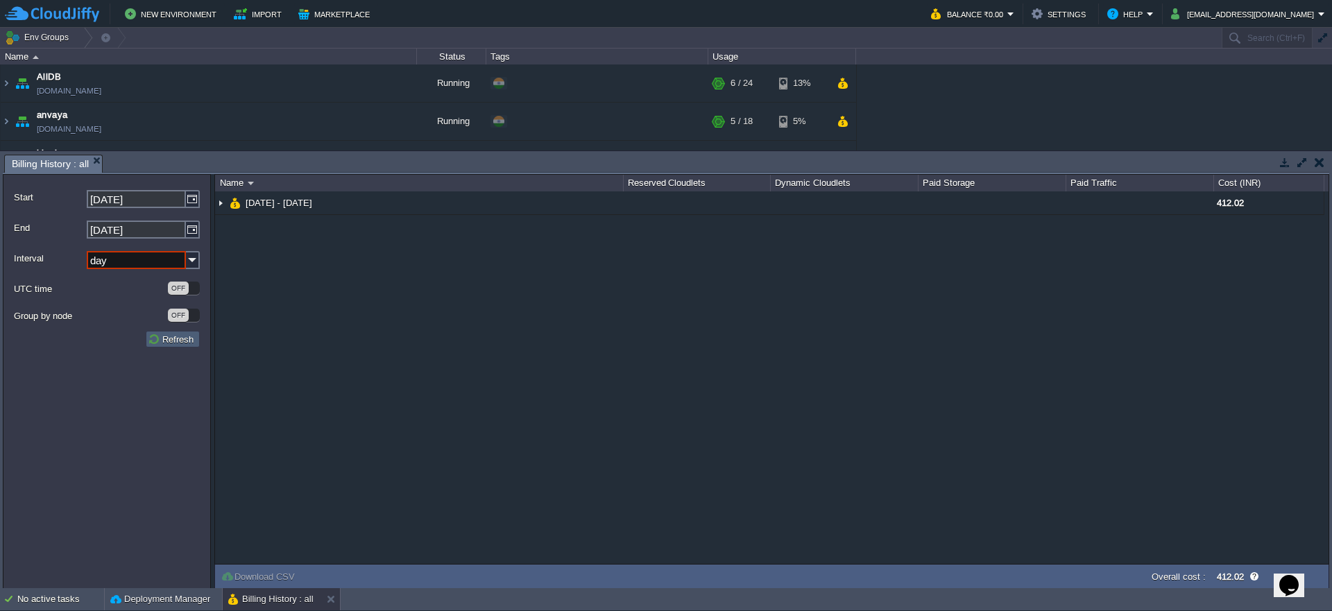
click at [177, 338] on button "Refresh" at bounding box center [173, 339] width 50 height 12
click at [137, 269] on input "day" at bounding box center [136, 260] width 99 height 18
click at [115, 301] on div "day" at bounding box center [143, 298] width 110 height 19
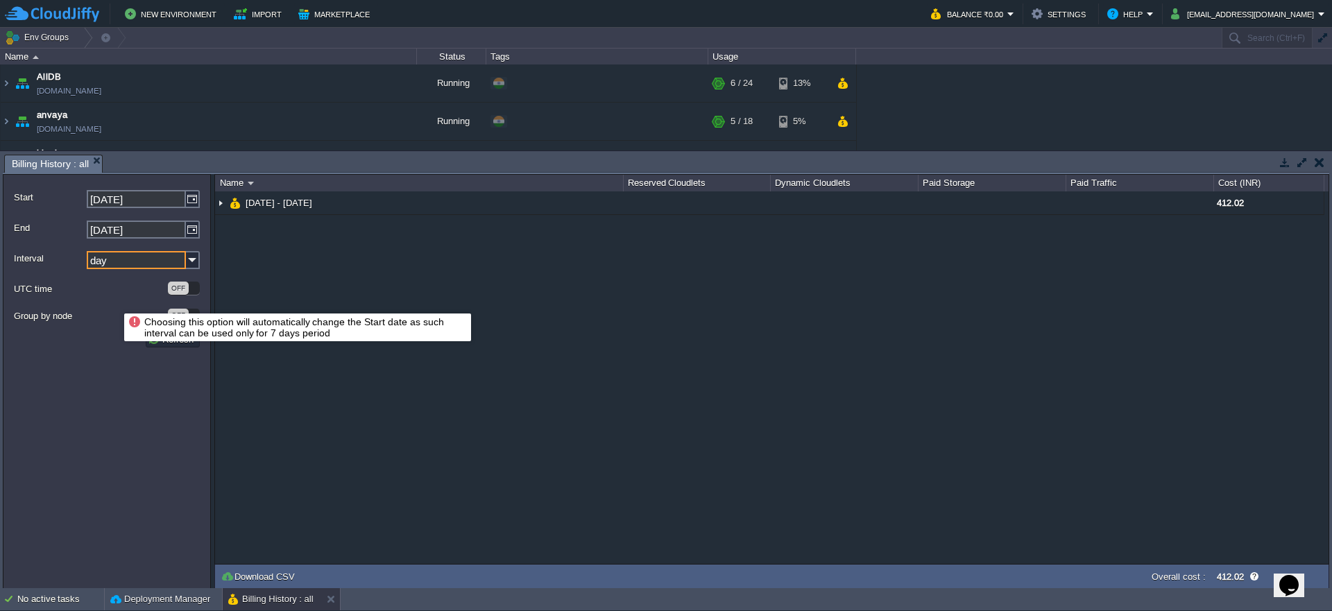
click at [107, 296] on label "UTC time" at bounding box center [90, 289] width 153 height 15
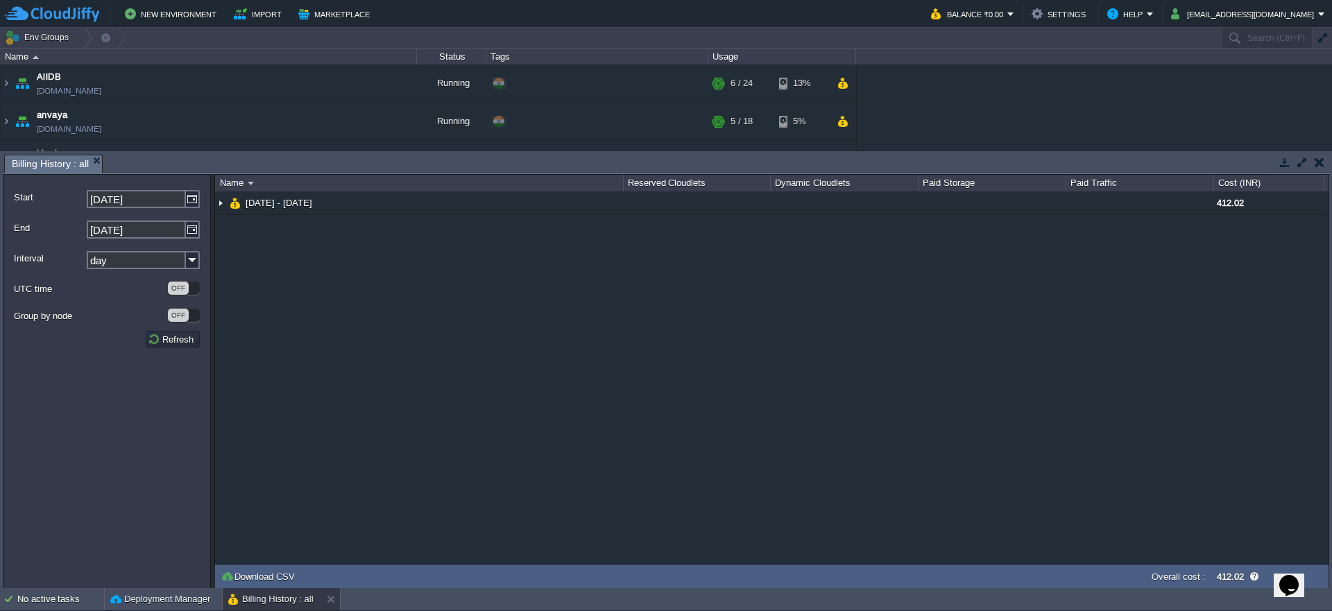
click at [189, 202] on img at bounding box center [193, 199] width 14 height 18
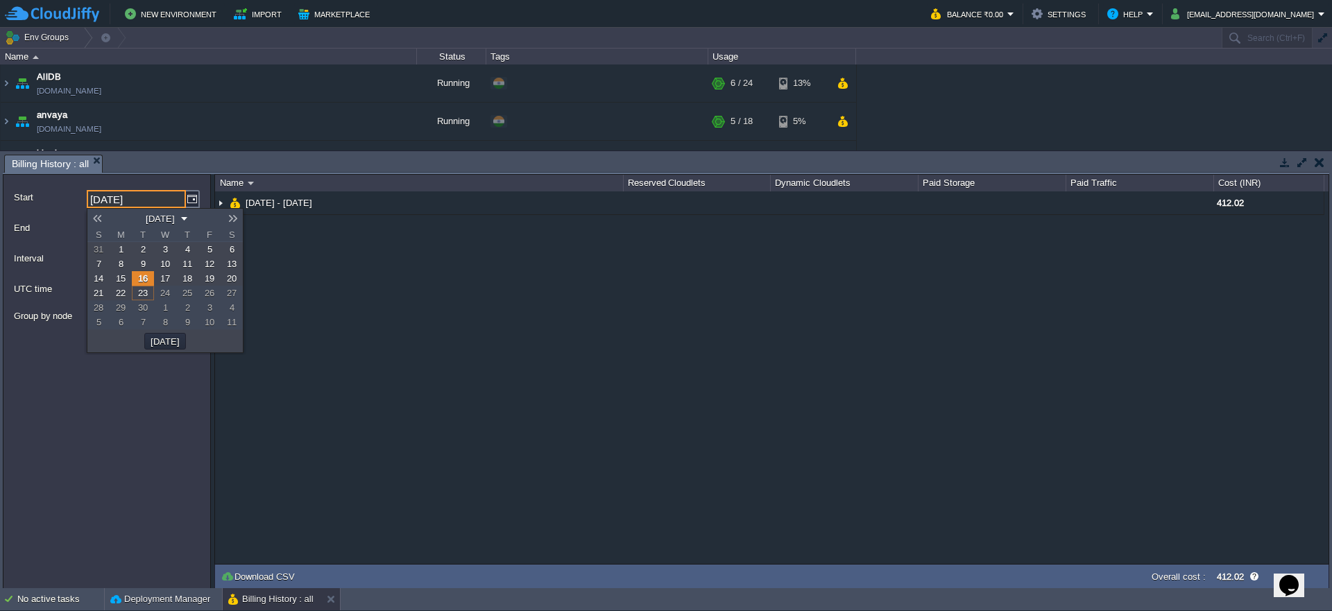
click at [121, 248] on span "1" at bounding box center [121, 249] width 5 height 10
type input "01-09-2025"
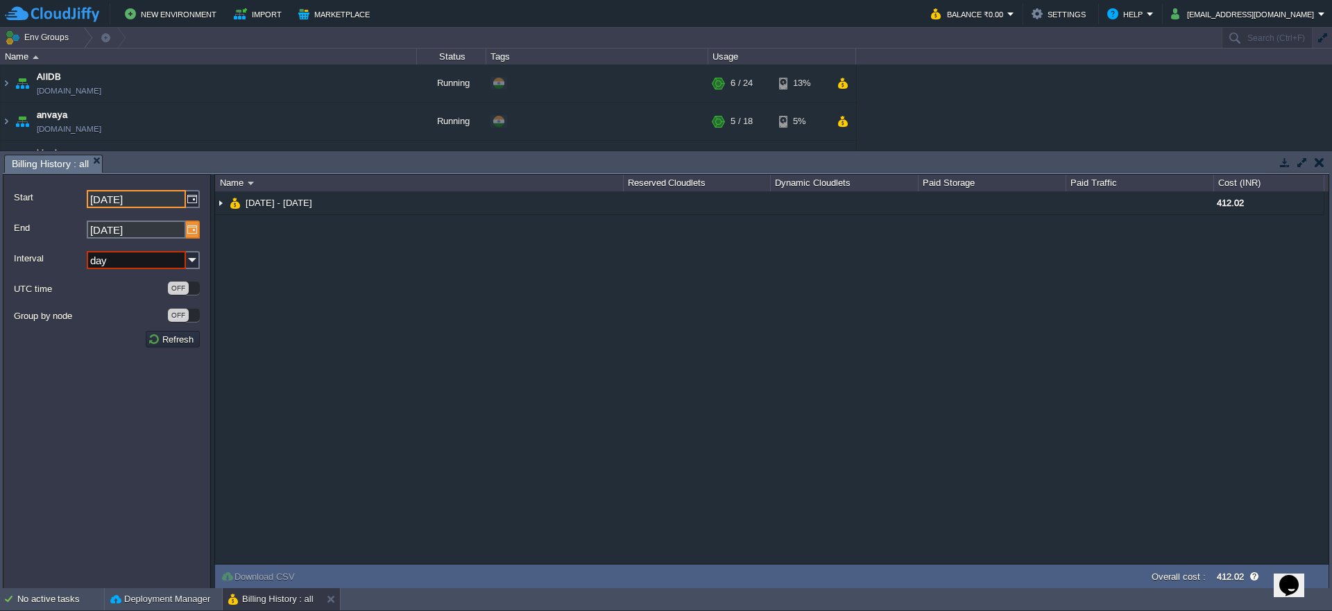
click at [192, 230] on img at bounding box center [193, 230] width 14 height 18
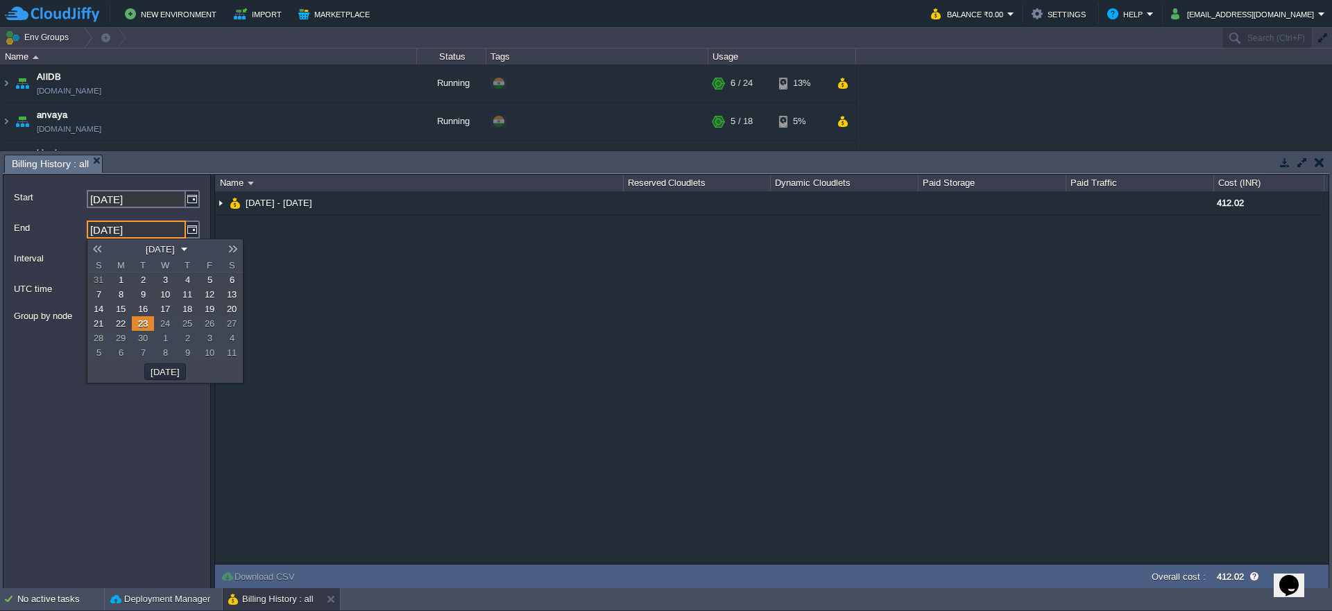
click at [233, 273] on link "6" at bounding box center [232, 280] width 22 height 15
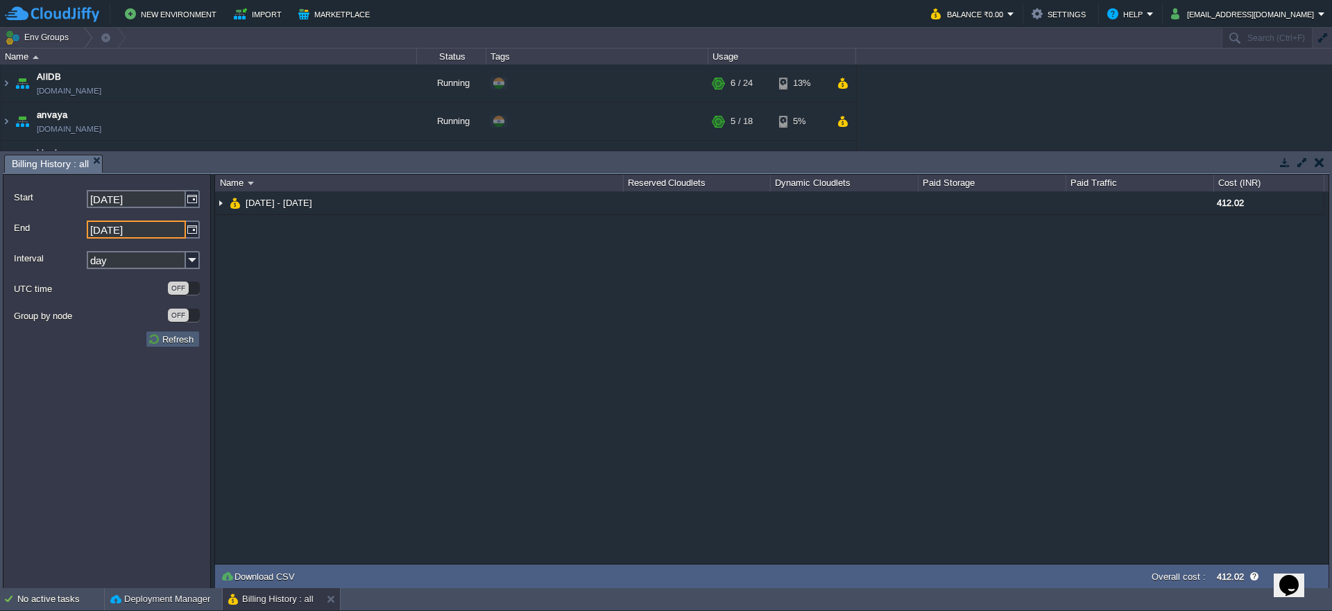
click at [184, 332] on td "Refresh" at bounding box center [173, 339] width 54 height 17
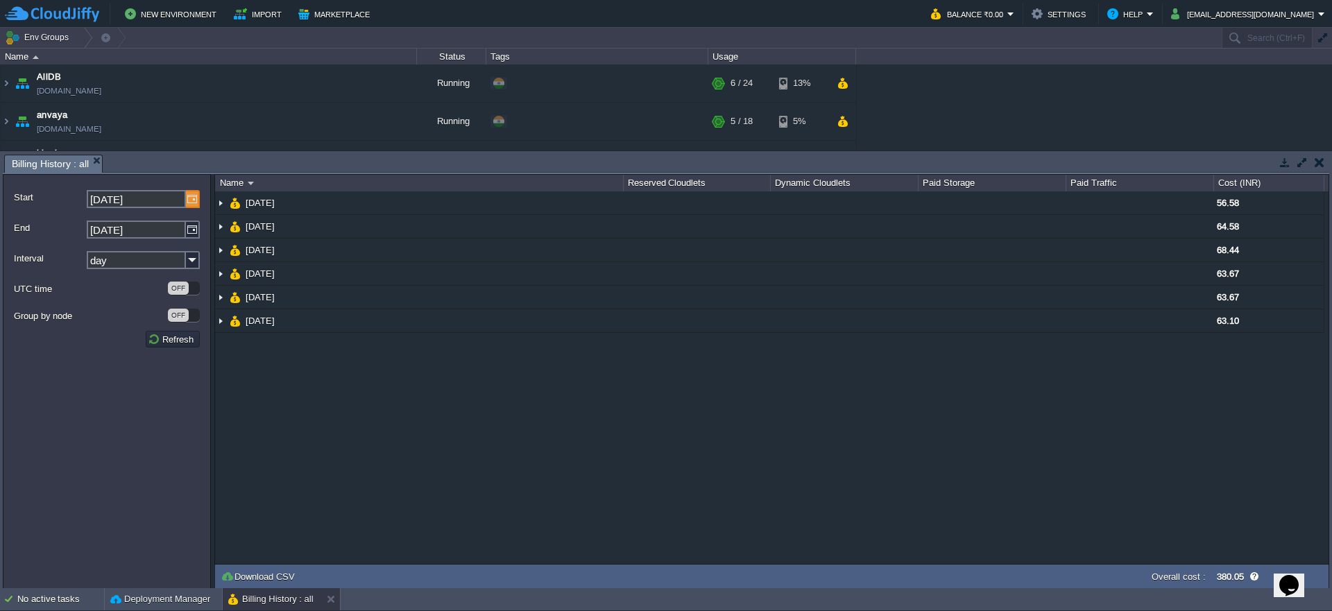
click at [189, 198] on img at bounding box center [193, 199] width 14 height 18
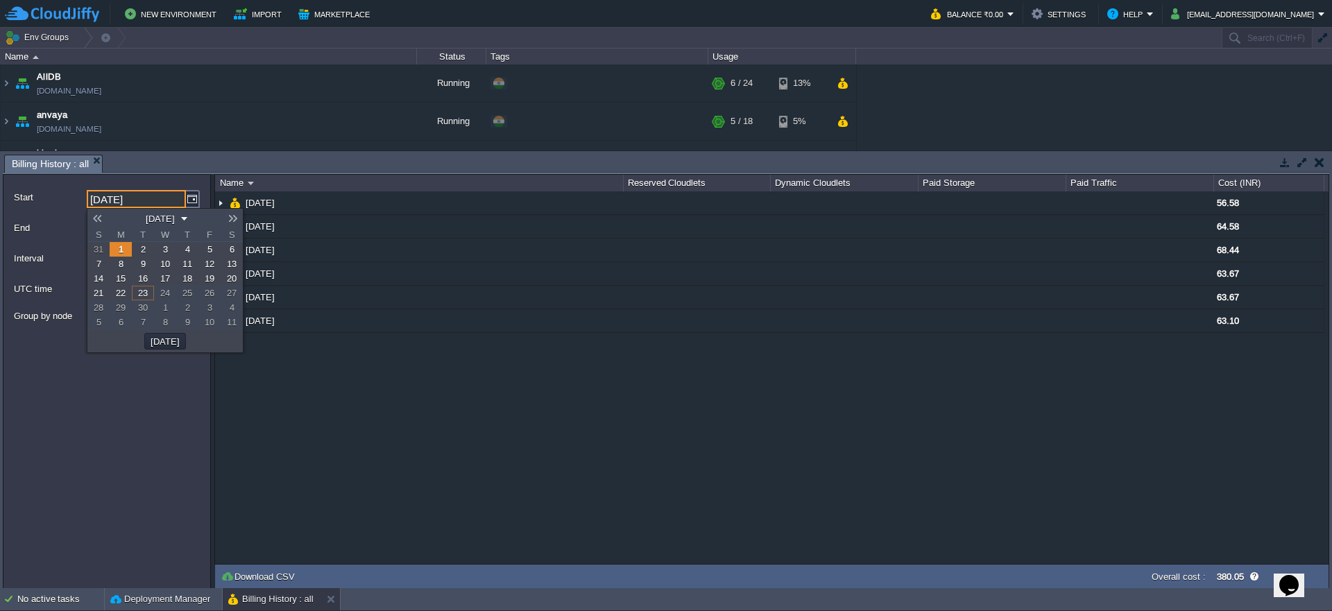
click at [124, 248] on link "1" at bounding box center [121, 249] width 22 height 15
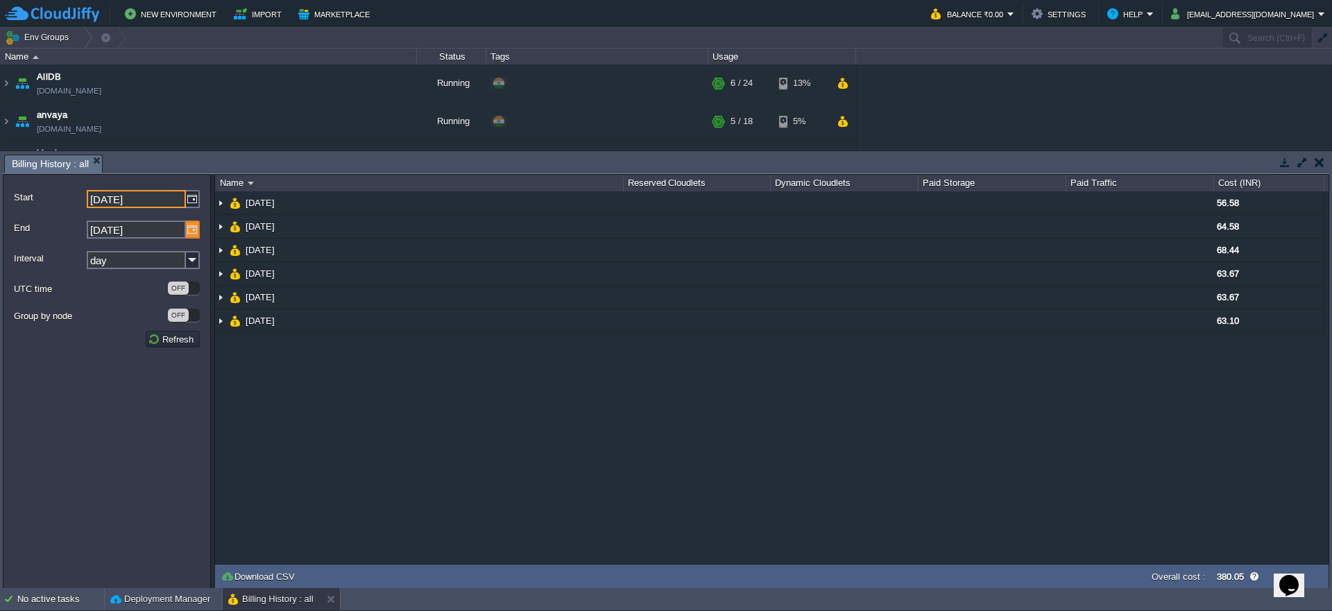
click at [195, 228] on img at bounding box center [193, 230] width 14 height 18
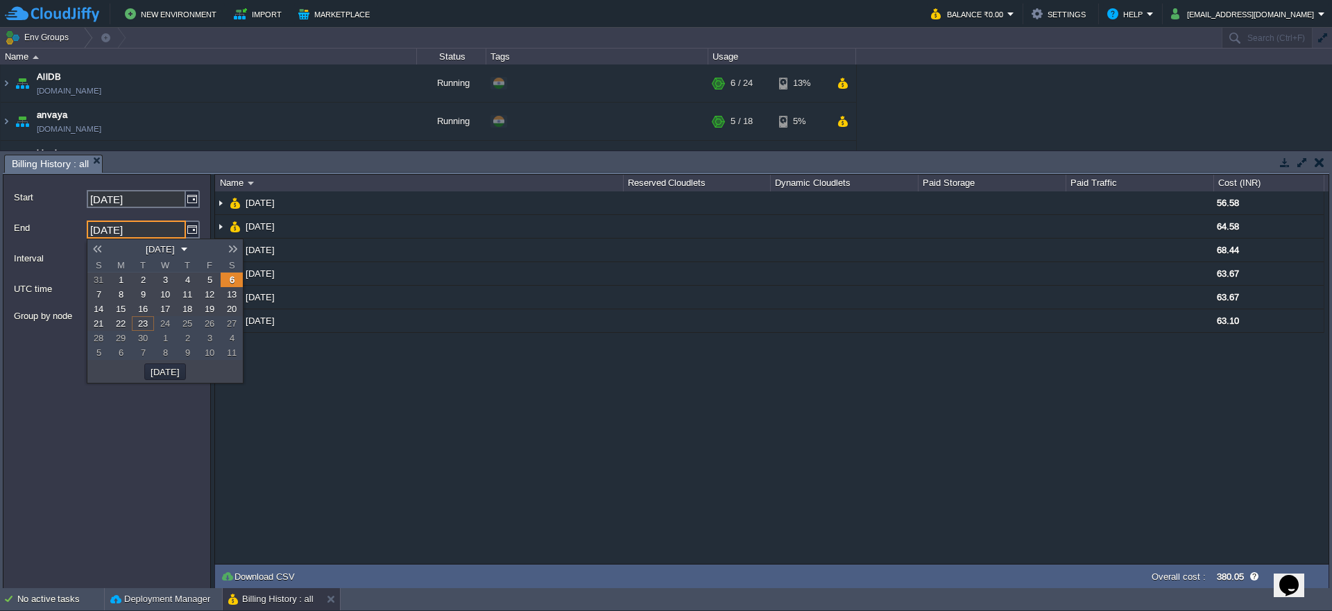
click at [97, 287] on link "7" at bounding box center [98, 294] width 22 height 15
type input "07-09-2025"
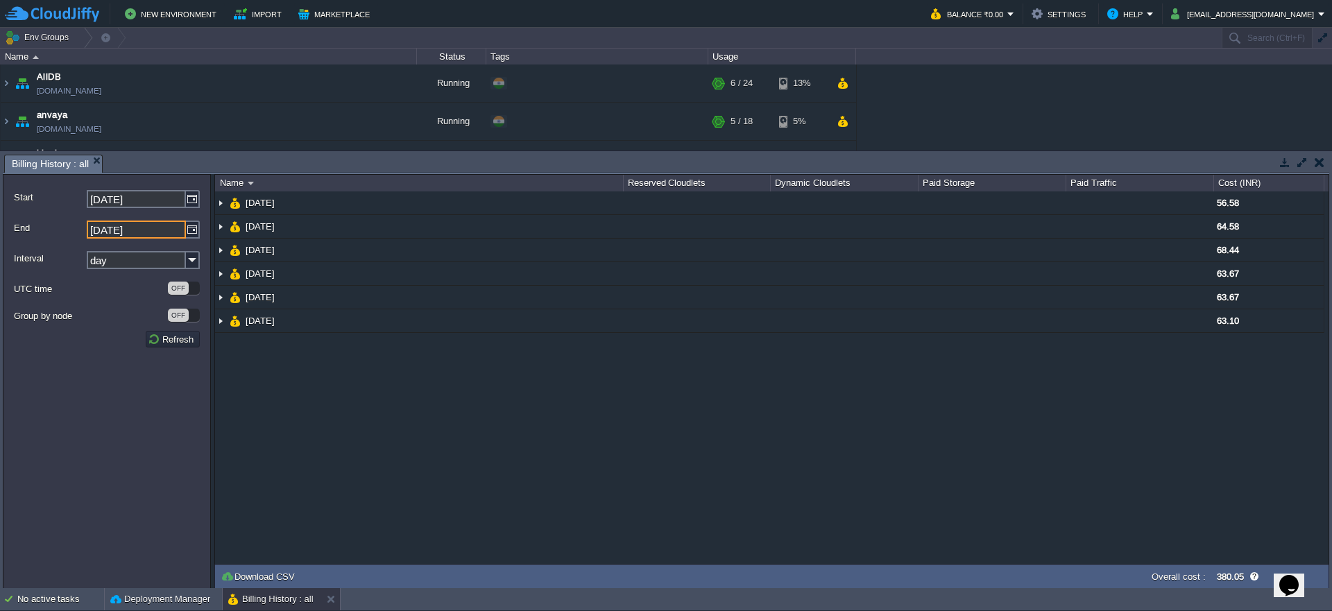
click at [166, 348] on form "Start 01-09-2025 End 07-09-2025 Interval day UTC time OFF Group by node OFF Ref…" at bounding box center [107, 381] width 208 height 415
click at [176, 334] on button "Refresh" at bounding box center [173, 339] width 50 height 12
click at [202, 207] on form "Start 01-09-2025 End 07-09-2025 Interval day UTC time OFF Group by node OFF Ref…" at bounding box center [107, 381] width 208 height 415
click at [189, 198] on img at bounding box center [193, 199] width 14 height 18
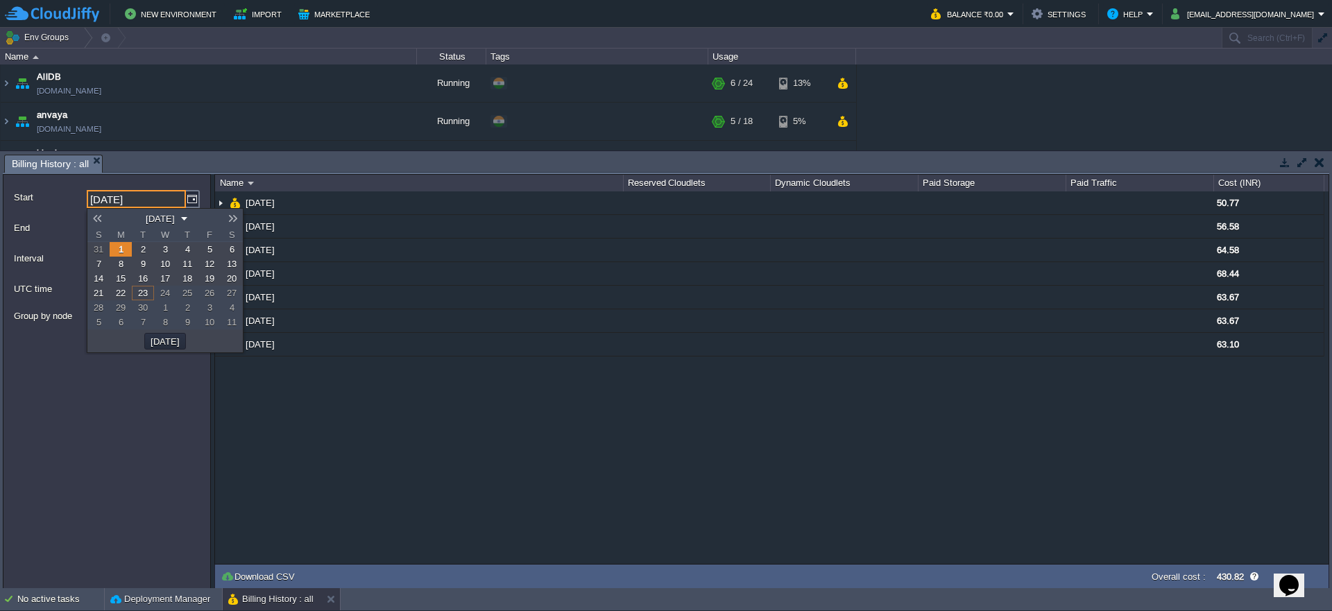
click at [122, 267] on span "8" at bounding box center [121, 264] width 5 height 10
type input "07-09-2025"
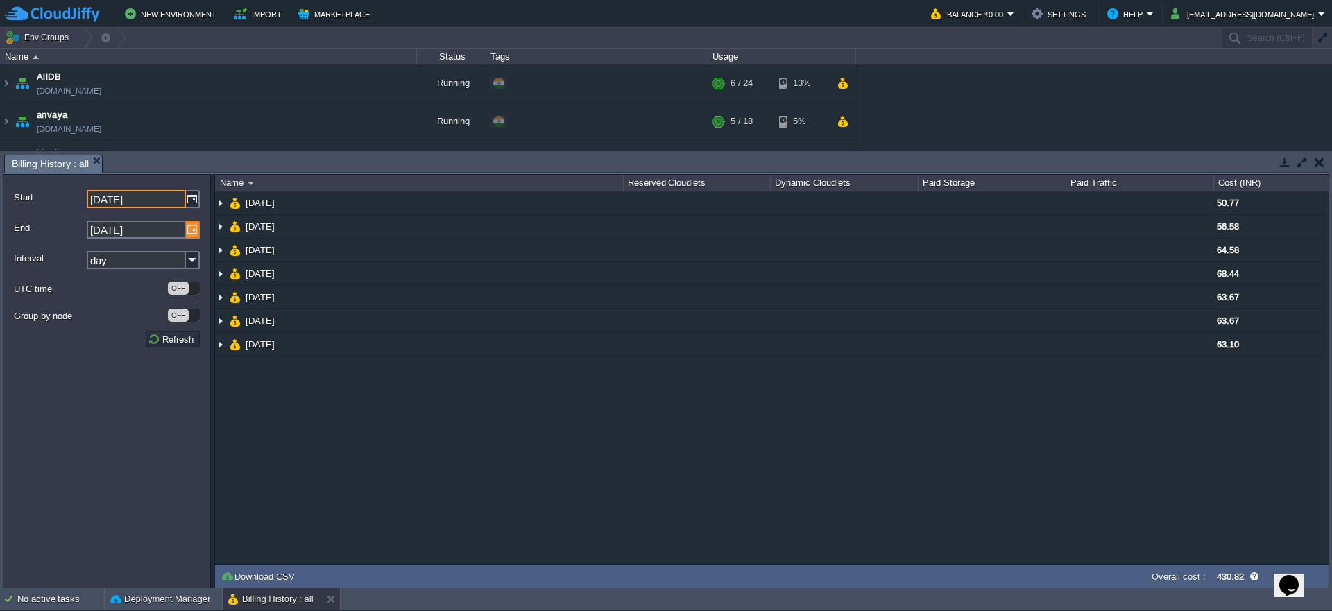
click at [194, 230] on img at bounding box center [193, 230] width 14 height 18
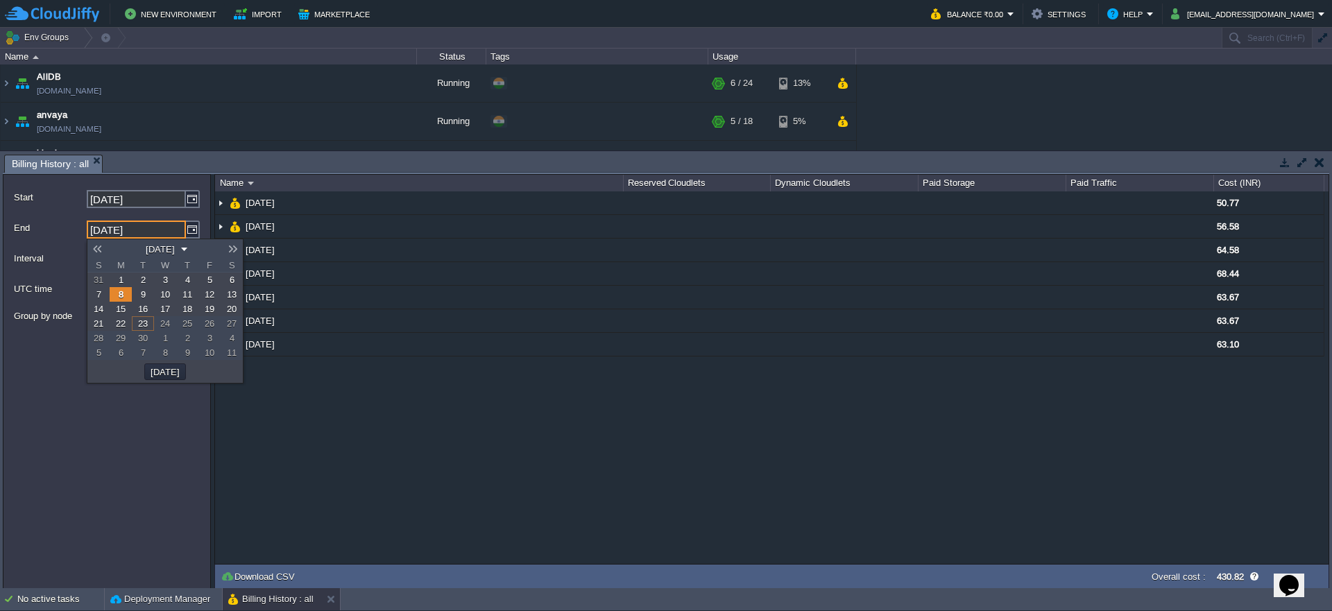
click at [102, 304] on span "14" at bounding box center [99, 309] width 10 height 10
type input "14-09-2025"
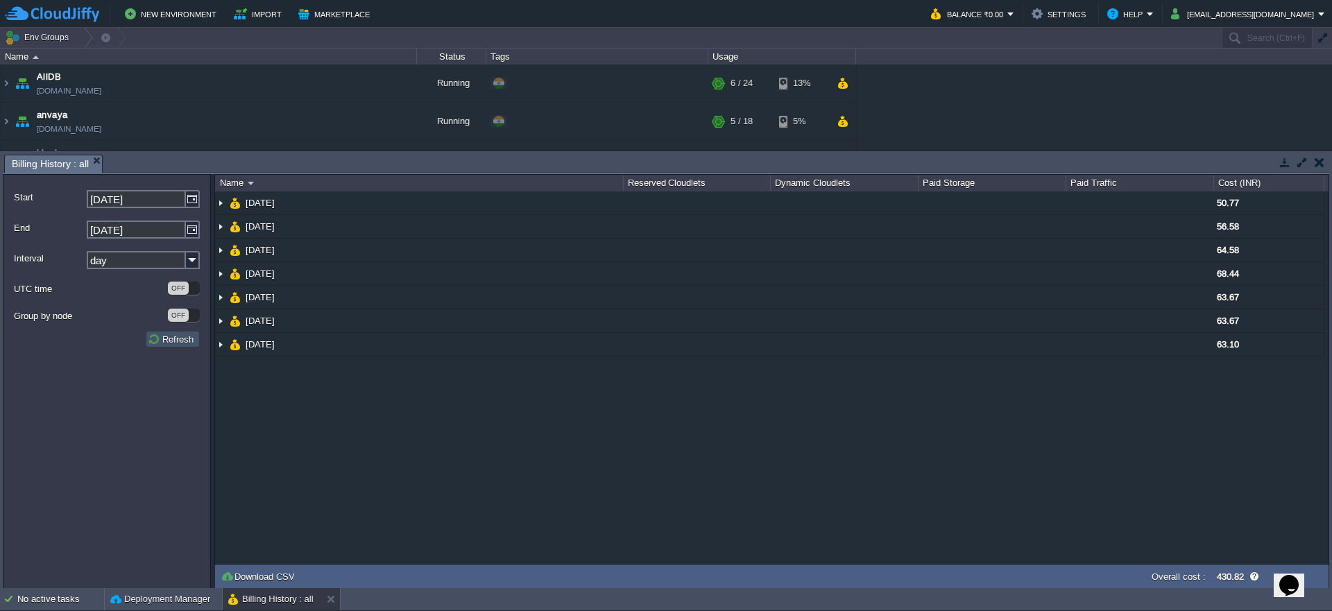
click at [187, 336] on button "Refresh" at bounding box center [173, 339] width 50 height 12
click at [196, 205] on img at bounding box center [193, 199] width 14 height 18
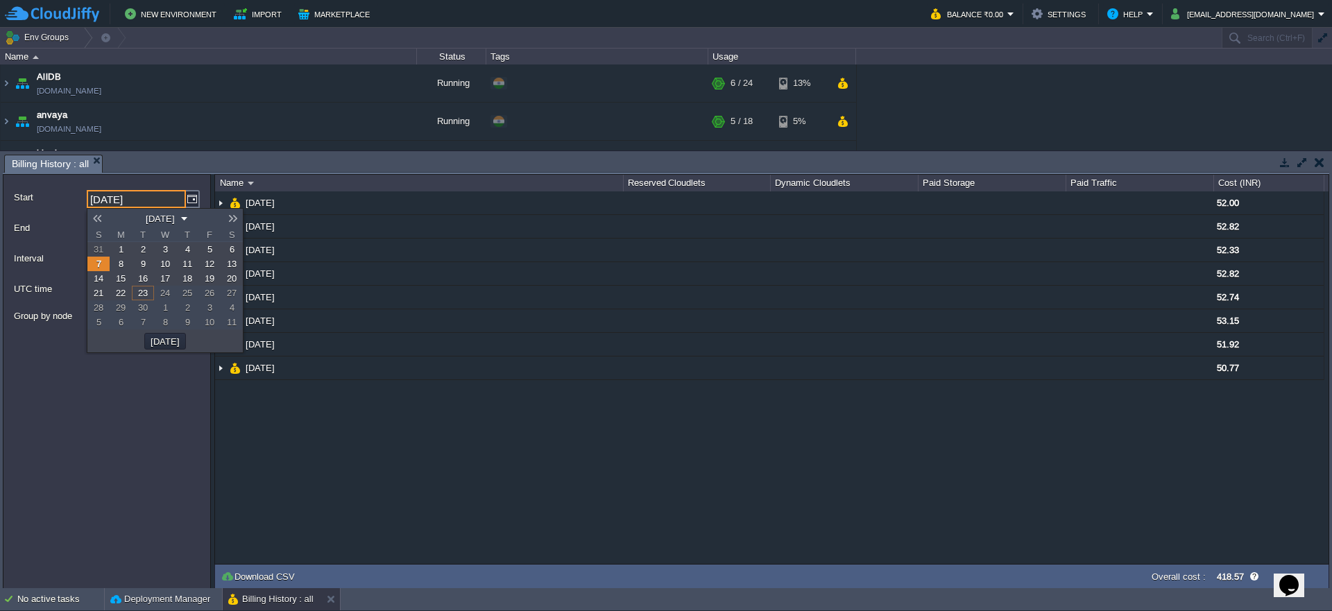
click at [112, 274] on link "15" at bounding box center [121, 278] width 22 height 15
type input "14-09-2025"
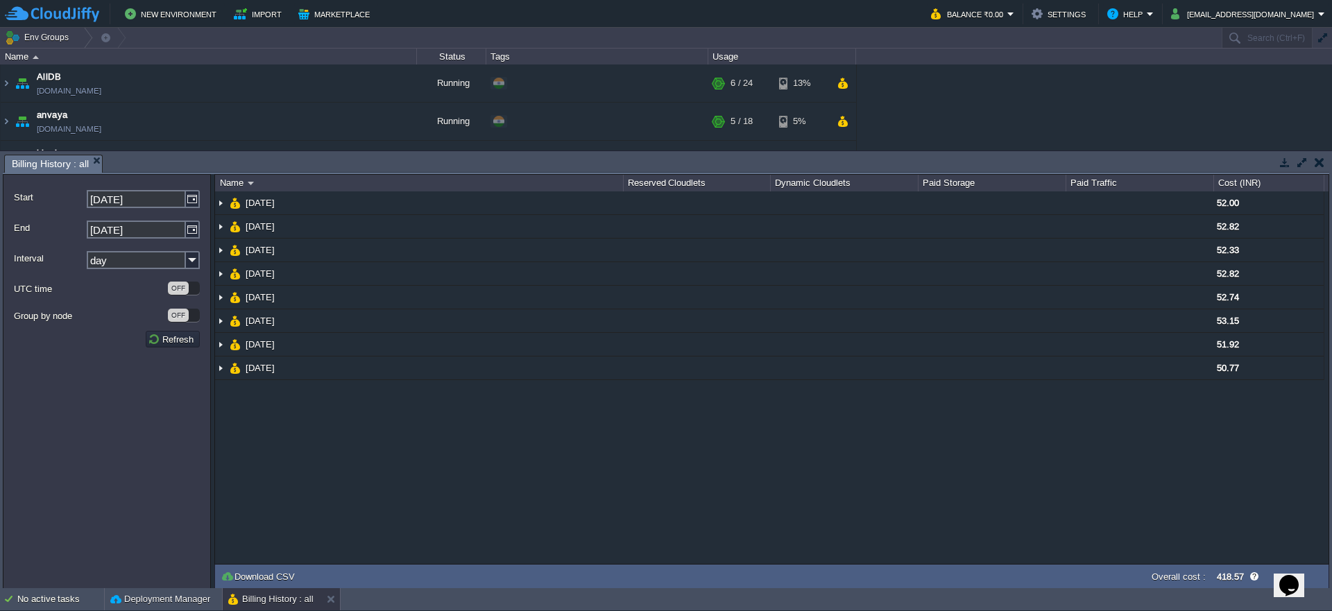
click at [201, 237] on form "Start 14-09-2025 End 15-09-2025 Interval day UTC time OFF Group by node OFF Ref…" at bounding box center [107, 381] width 208 height 415
click at [200, 235] on form "Start 14-09-2025 End 15-09-2025 Interval day UTC time OFF Group by node OFF Ref…" at bounding box center [107, 381] width 208 height 415
click at [194, 232] on img at bounding box center [193, 230] width 14 height 18
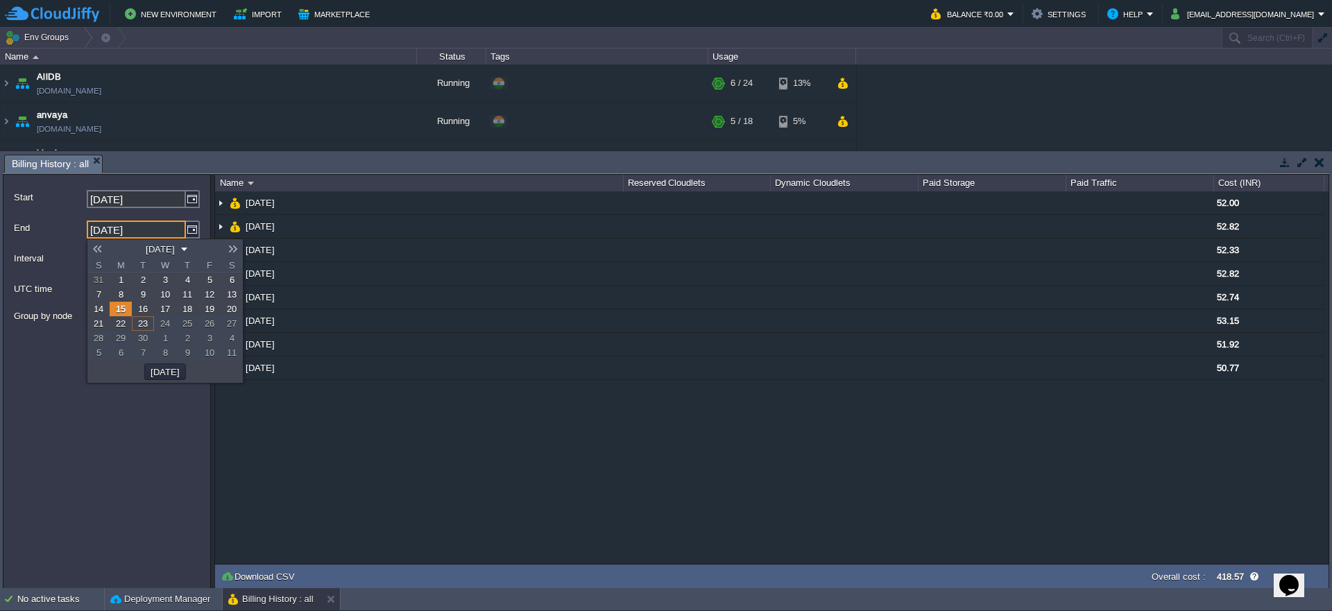
click at [98, 324] on span "21" at bounding box center [99, 324] width 10 height 10
type input "21-09-2025"
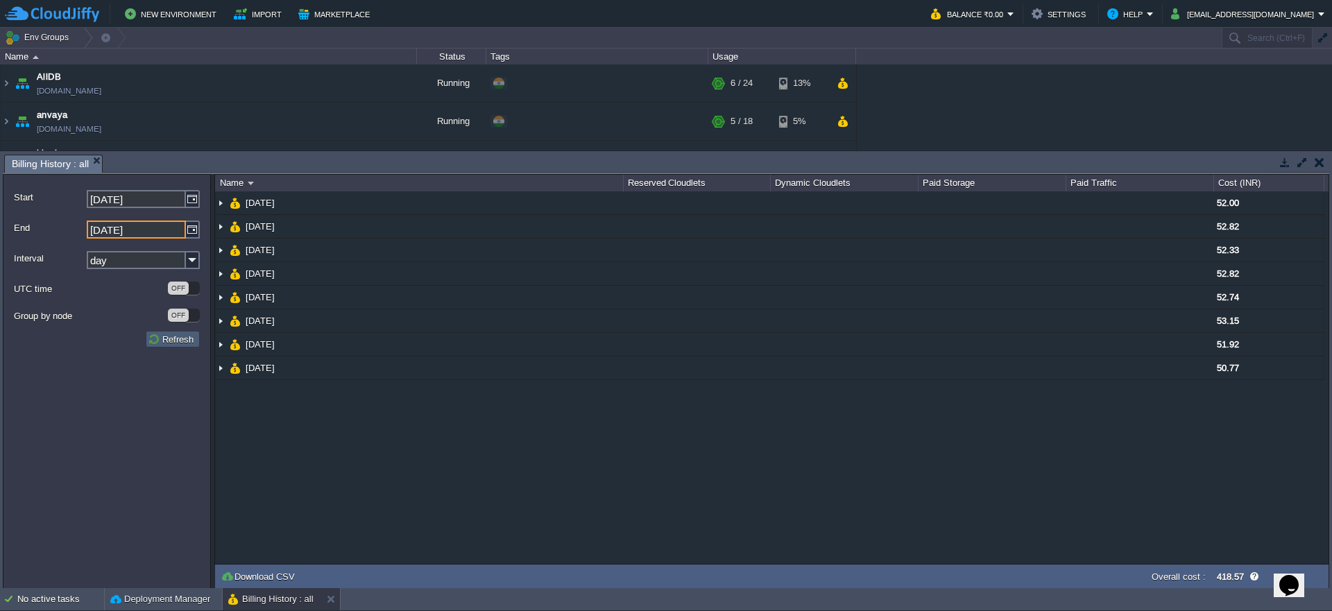
click at [156, 342] on button "Refresh" at bounding box center [173, 339] width 50 height 12
click at [138, 208] on div "Start 14-09-2025" at bounding box center [107, 199] width 186 height 28
click at [142, 194] on input "14-09-2025" at bounding box center [136, 199] width 99 height 18
click at [187, 201] on img at bounding box center [193, 199] width 14 height 18
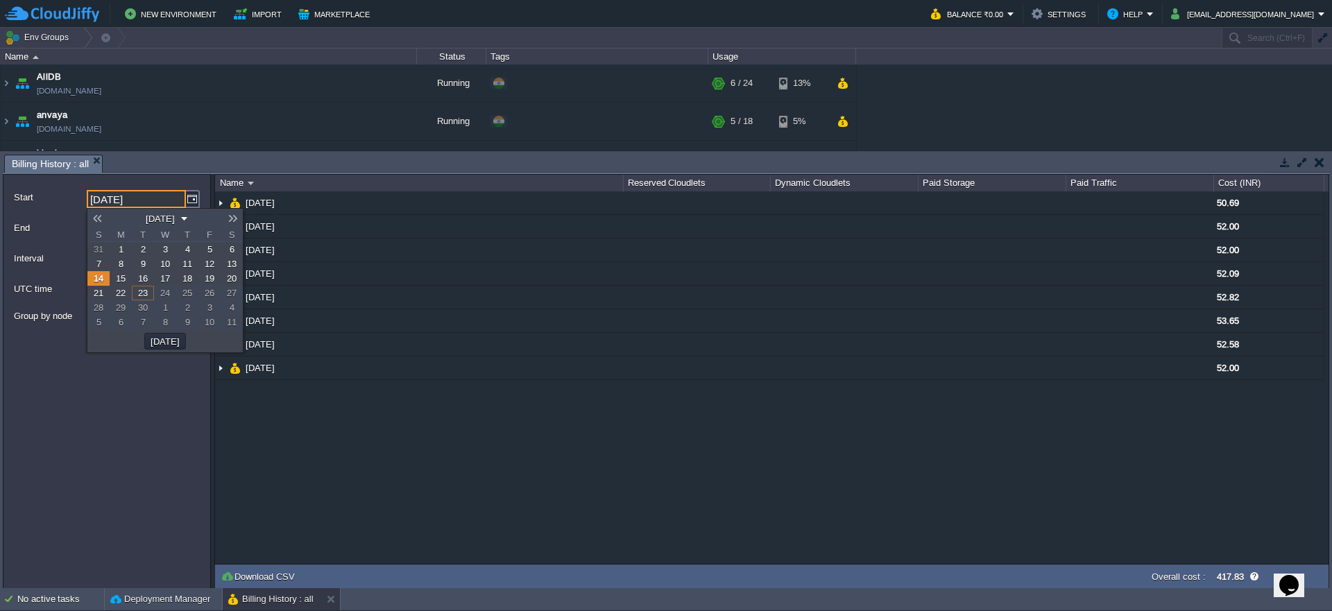
click at [118, 295] on span "22" at bounding box center [121, 293] width 10 height 10
type input "21-09-2025"
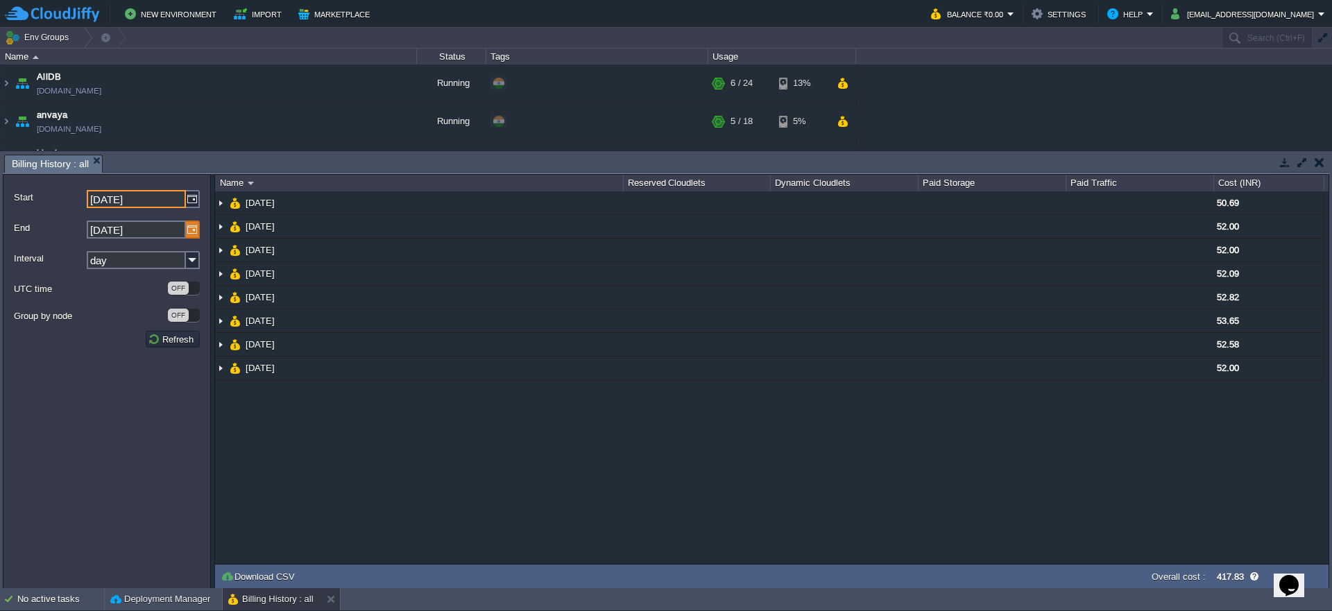
click at [189, 234] on img at bounding box center [193, 230] width 14 height 18
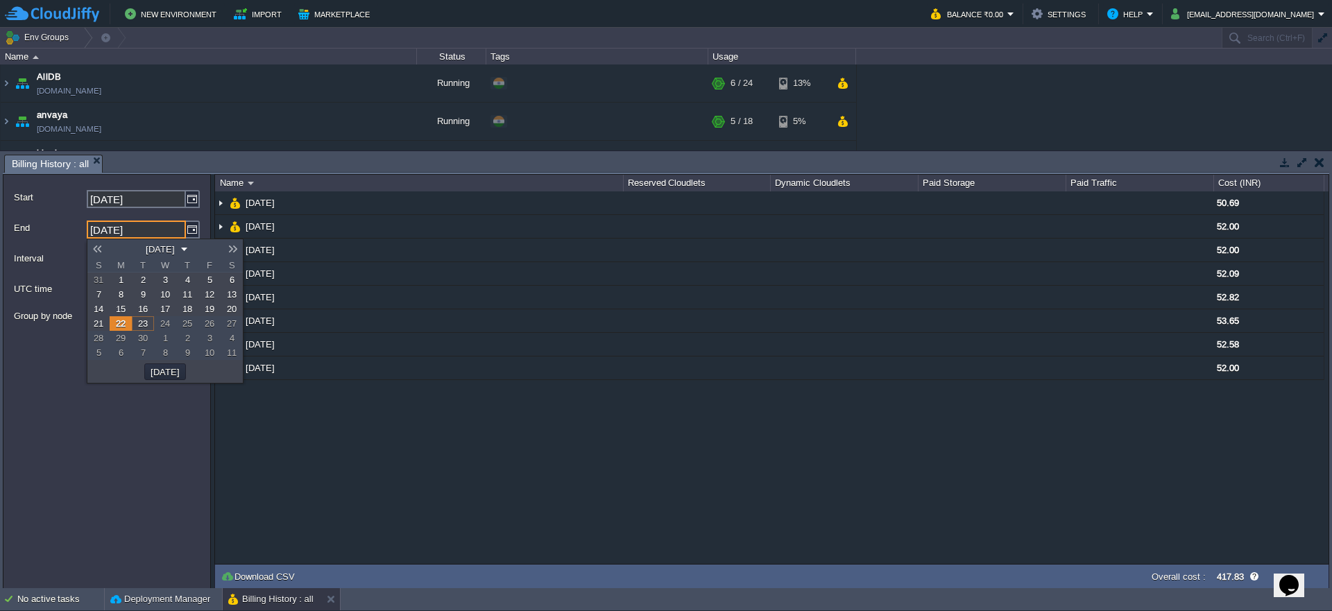
click at [147, 321] on span "23" at bounding box center [143, 324] width 10 height 10
type input "23-09-2025"
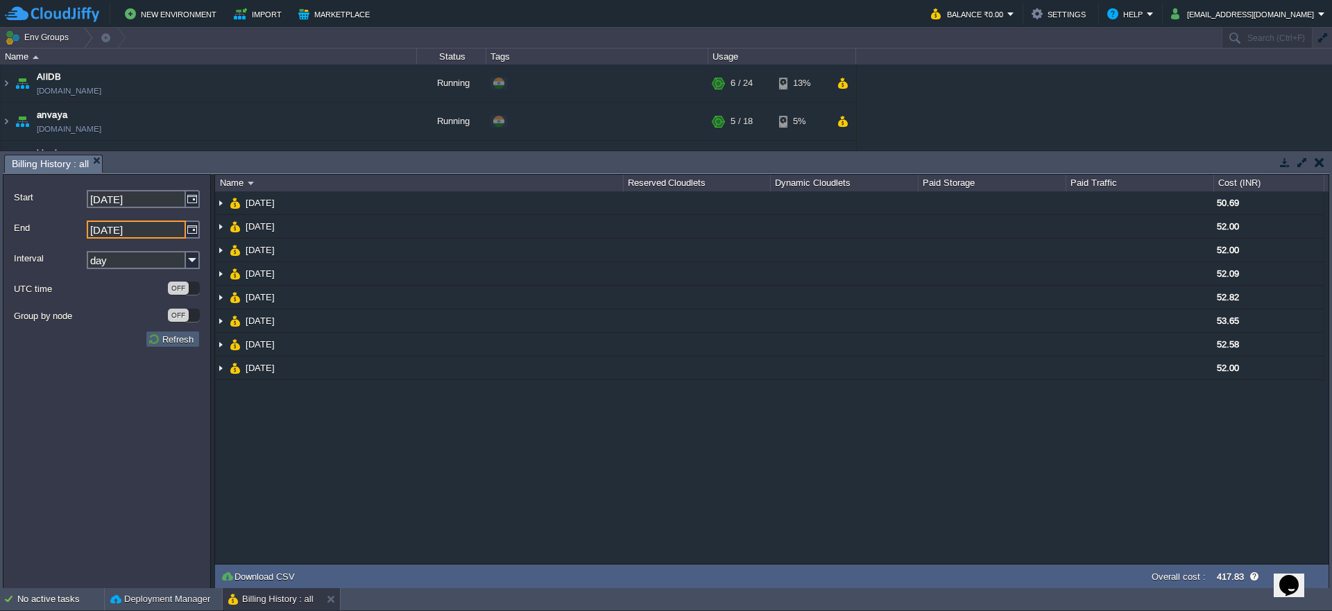
click at [164, 342] on button "Refresh" at bounding box center [173, 339] width 50 height 12
